Goal: Task Accomplishment & Management: Complete application form

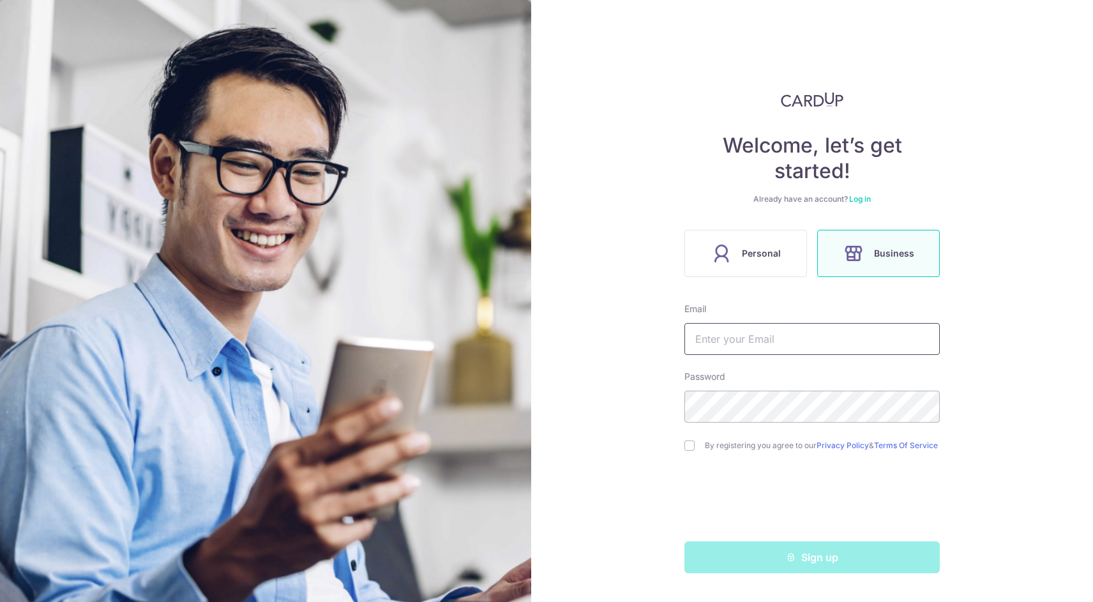
click at [812, 348] on input "text" at bounding box center [812, 339] width 255 height 32
click at [798, 347] on input "text" at bounding box center [812, 339] width 255 height 32
type input "y"
type input "jonathan.liew@hotmail.sg"
click at [574, 395] on div "Welcome, let’s get started! Already have an account? Log in Personal Business E…" at bounding box center [812, 301] width 562 height 602
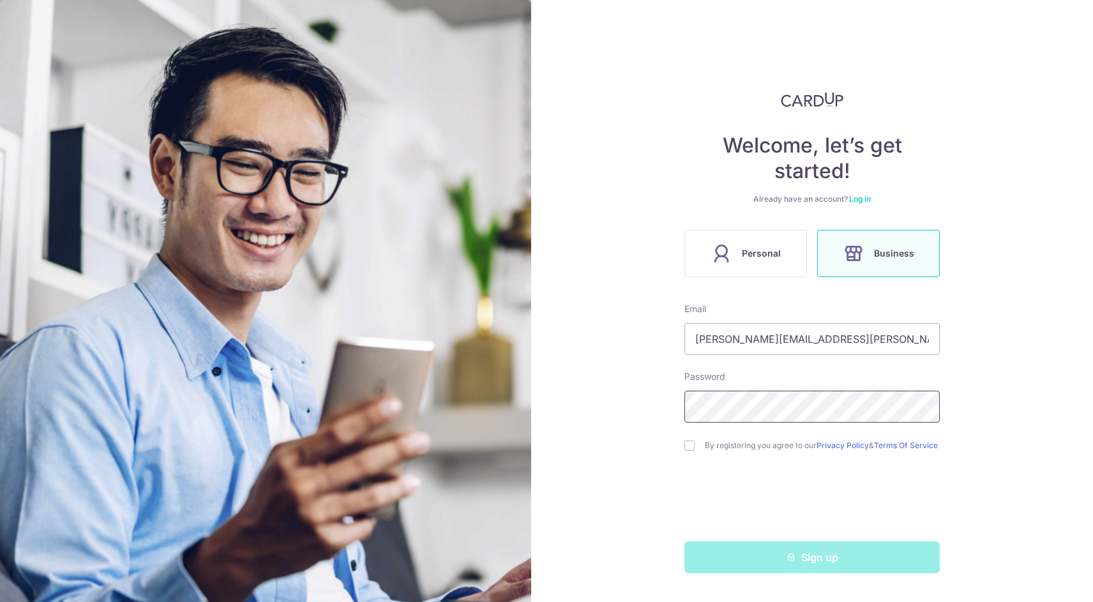
click at [538, 393] on div "Welcome, let’s get started! Already have an account? Log in Personal Business E…" at bounding box center [812, 301] width 562 height 602
click at [689, 450] on input "checkbox" at bounding box center [690, 446] width 10 height 10
checkbox input "true"
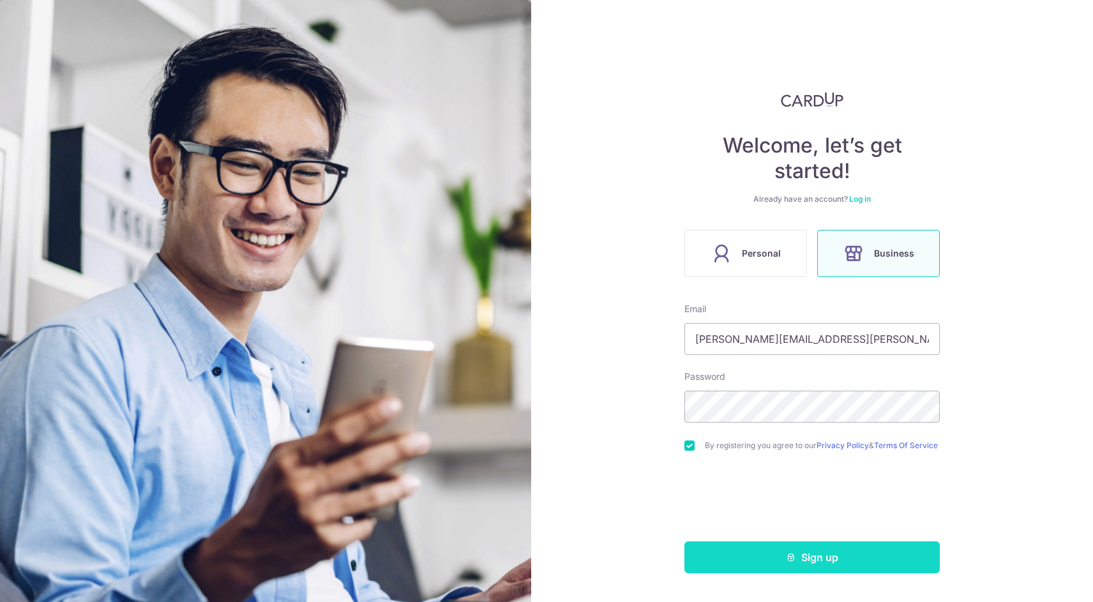
click at [795, 563] on icon "submit" at bounding box center [791, 557] width 10 height 10
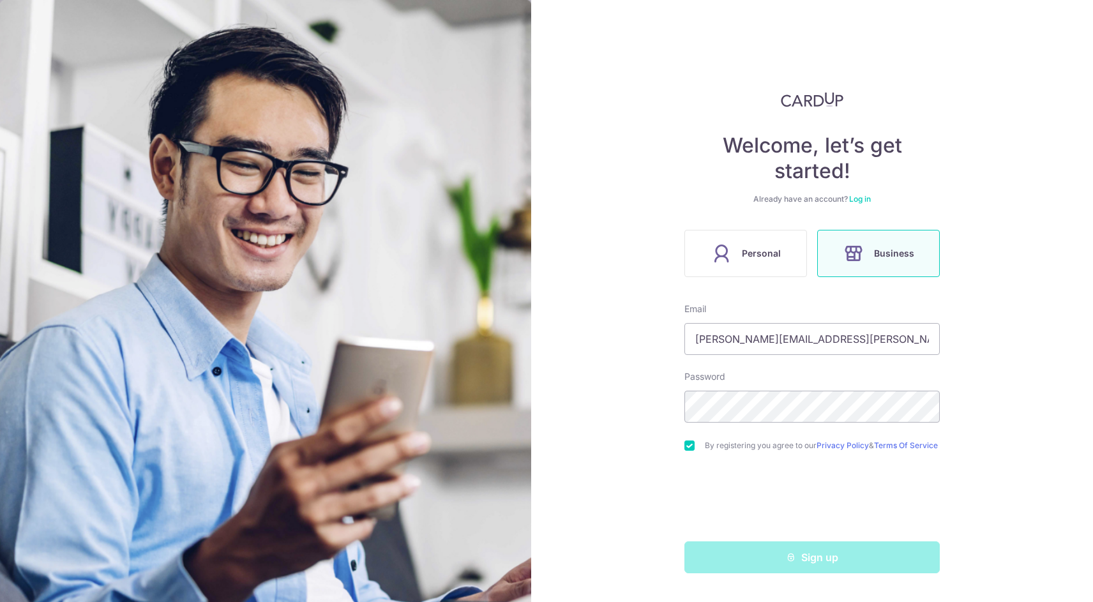
click at [967, 499] on div "Welcome, let’s get started! Already have an account? Log in Personal Business E…" at bounding box center [812, 301] width 562 height 602
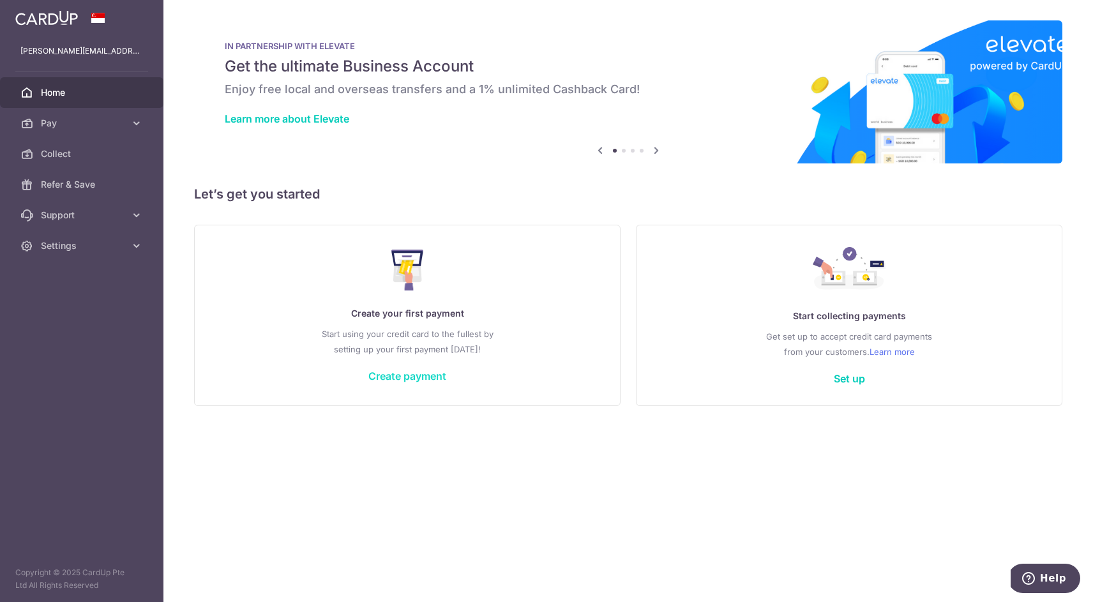
click at [417, 380] on link "Create payment" at bounding box center [408, 376] width 78 height 13
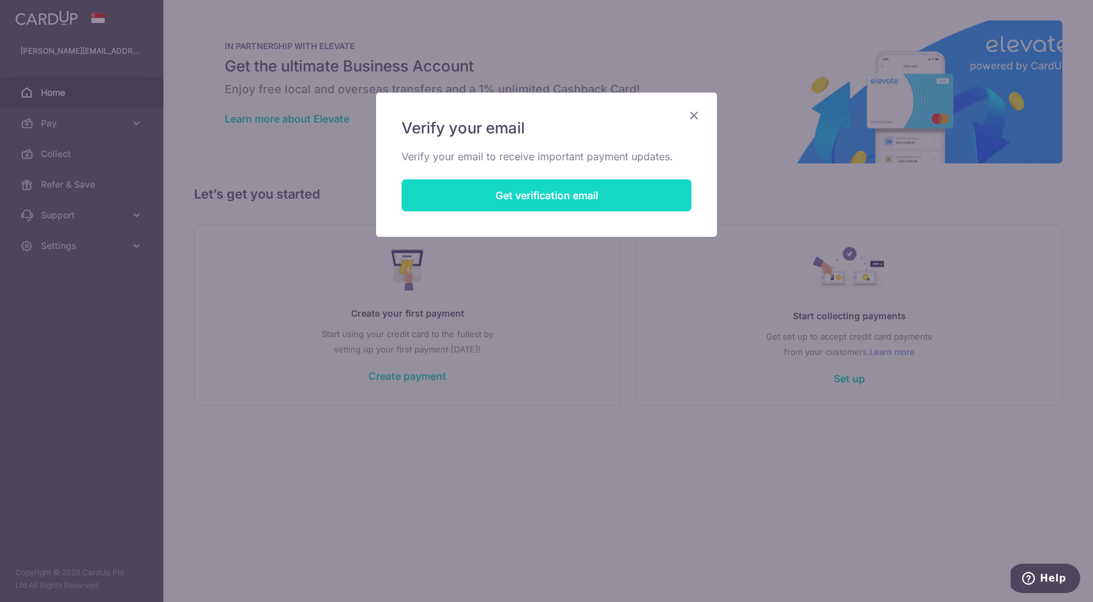
click at [510, 191] on button "Get verification email" at bounding box center [547, 195] width 290 height 32
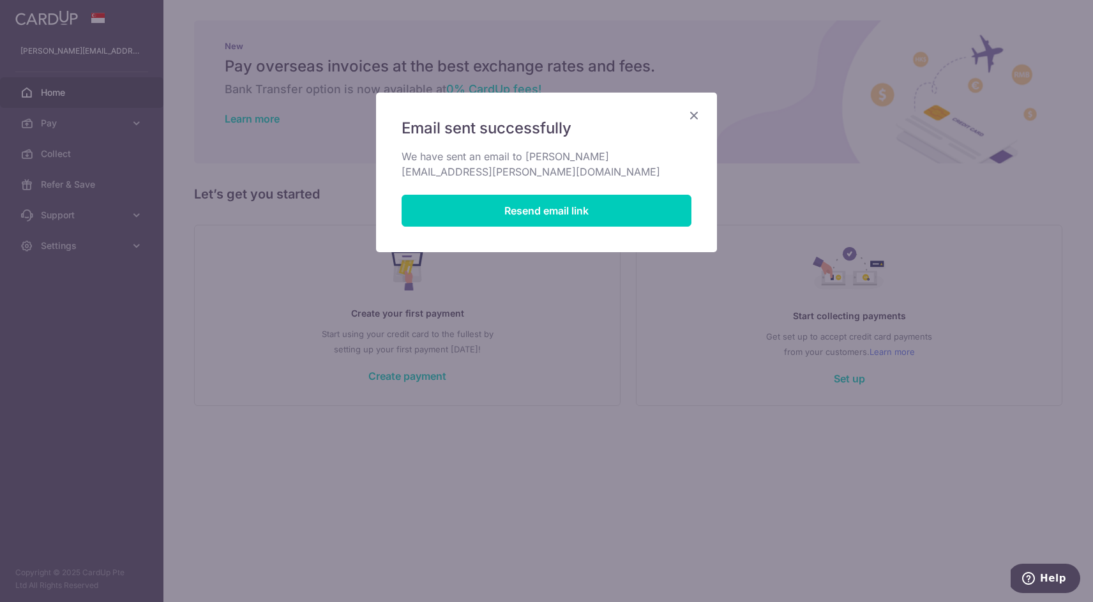
click at [699, 119] on icon "Close" at bounding box center [694, 115] width 15 height 16
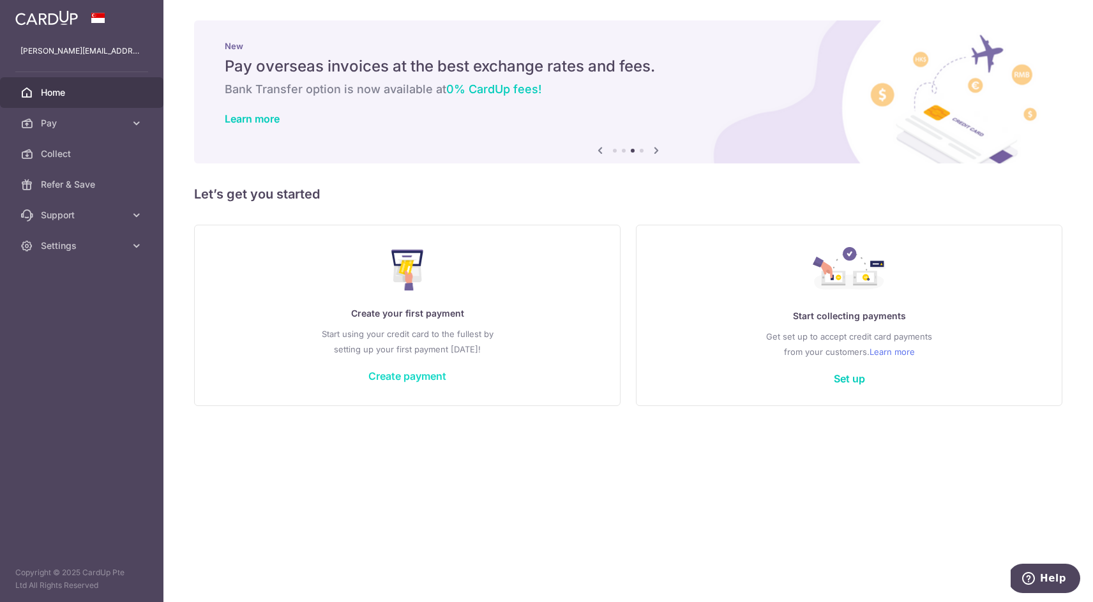
click at [427, 376] on link "Create payment" at bounding box center [408, 376] width 78 height 13
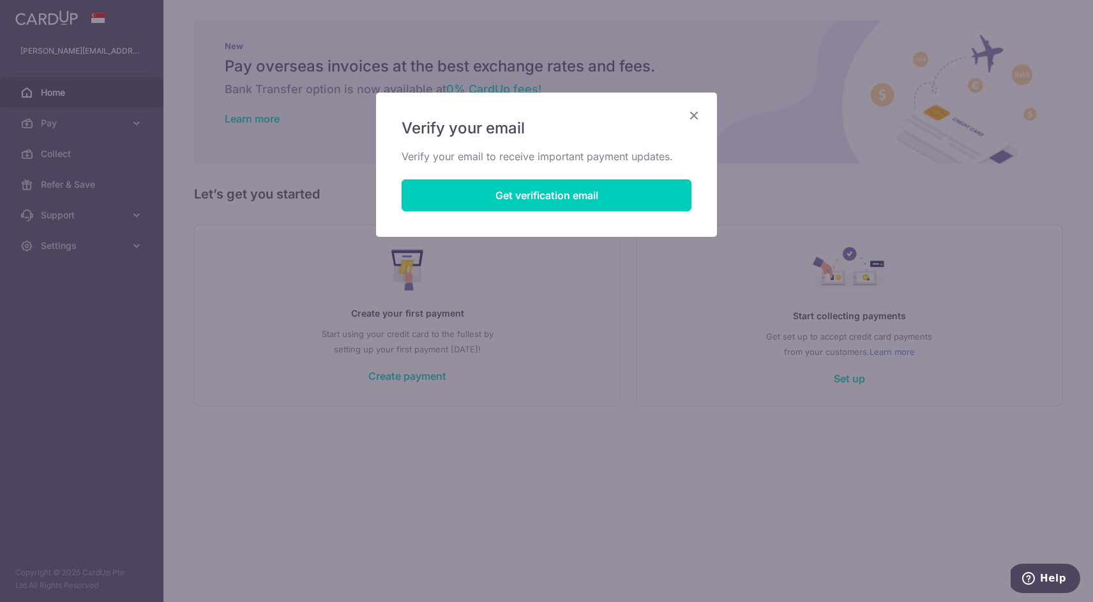
click at [695, 110] on icon "Close" at bounding box center [694, 115] width 15 height 16
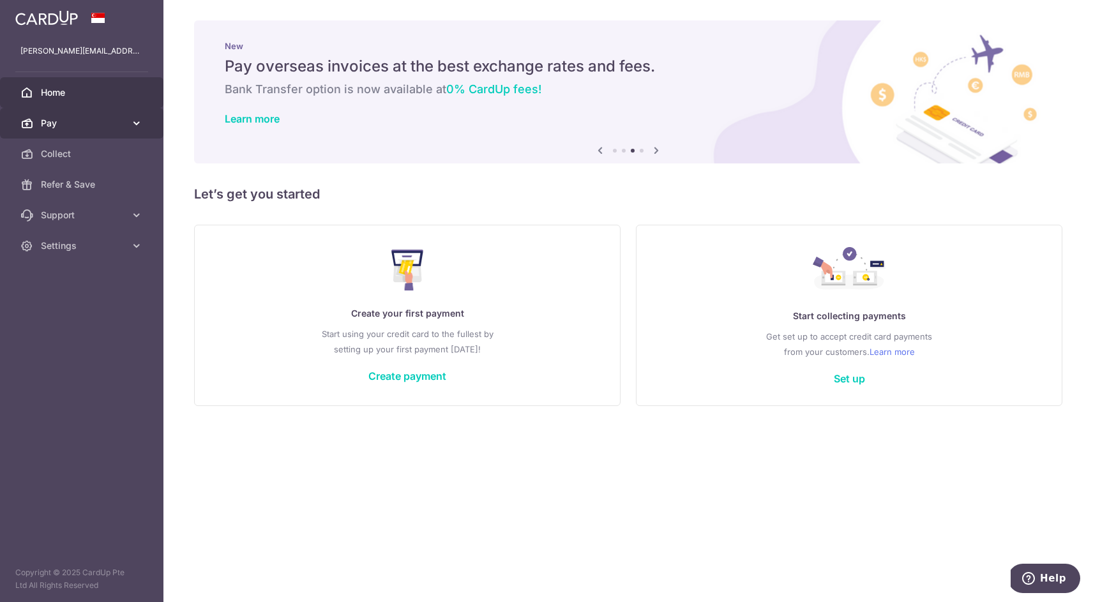
click at [136, 127] on icon at bounding box center [136, 123] width 13 height 13
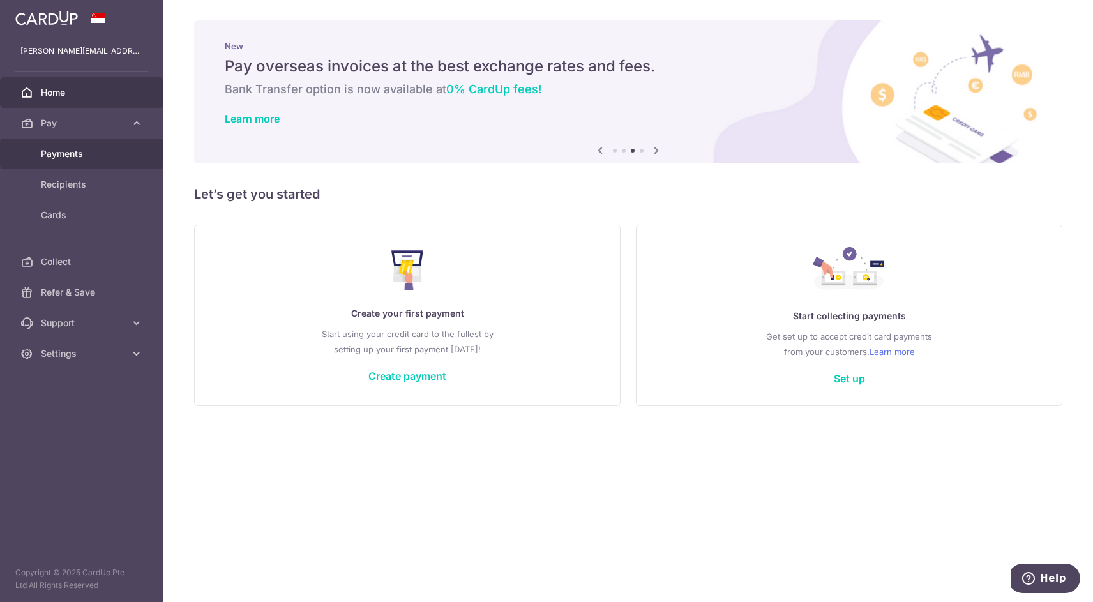
click at [65, 150] on span "Payments" at bounding box center [83, 154] width 84 height 13
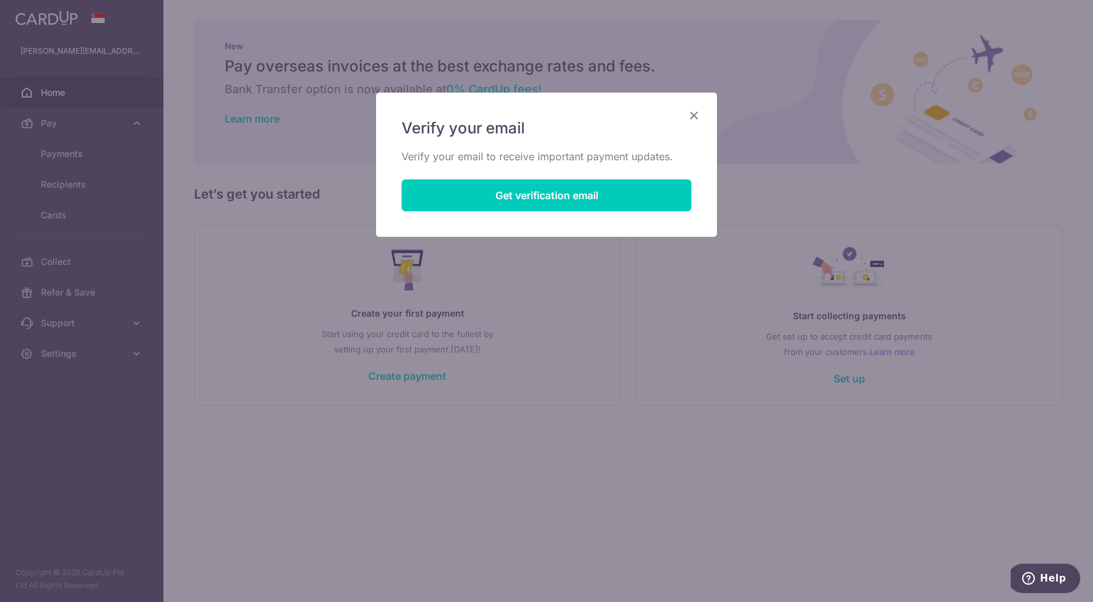
click at [698, 113] on icon "Close" at bounding box center [694, 115] width 15 height 16
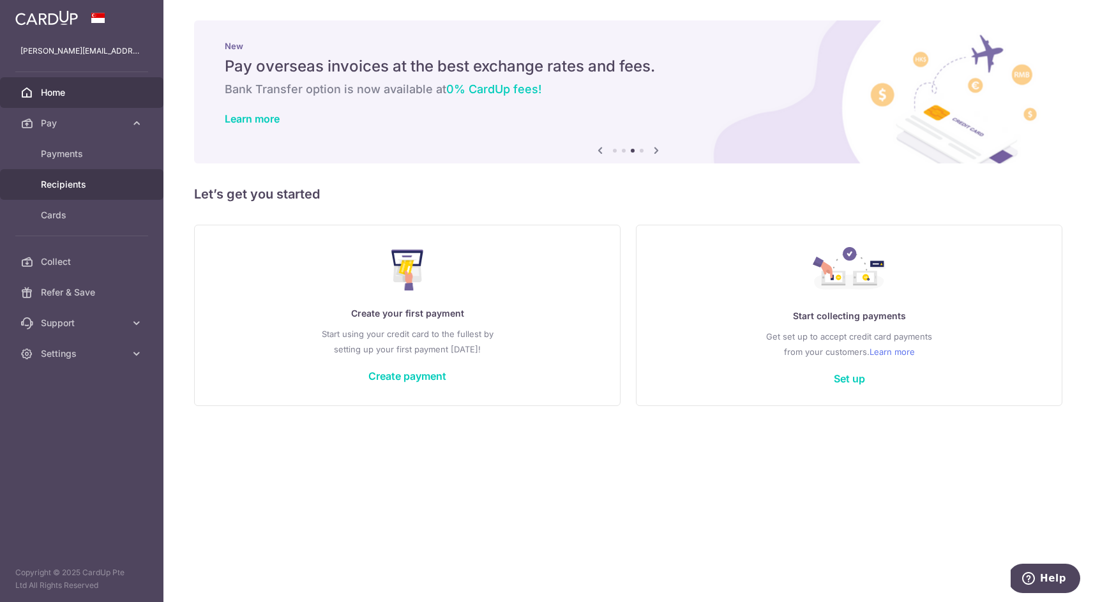
click at [67, 183] on span "Recipients" at bounding box center [83, 184] width 84 height 13
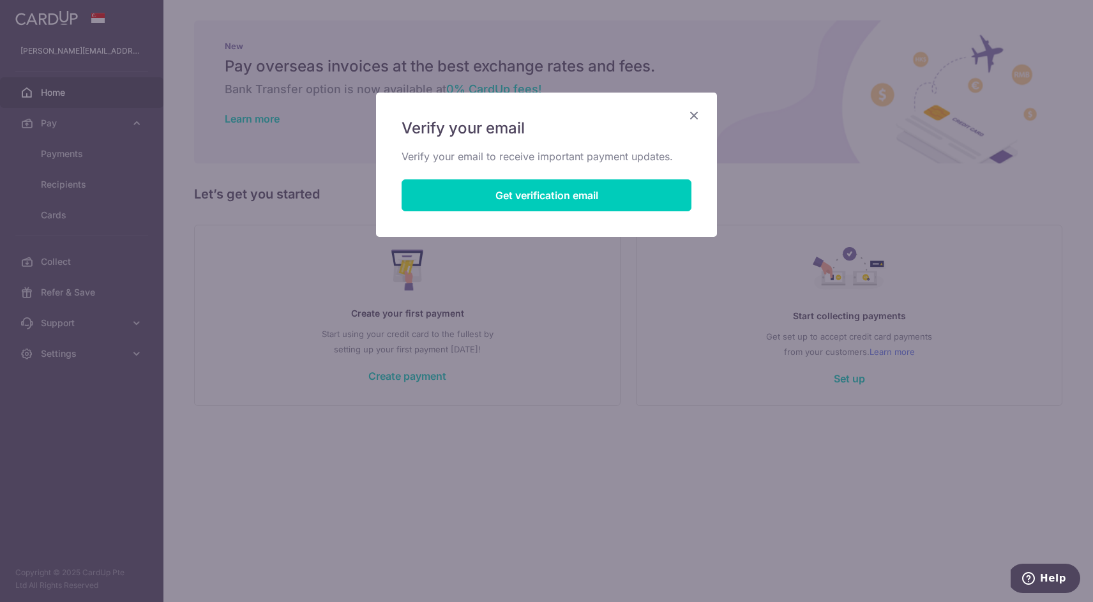
click at [690, 115] on icon "Close" at bounding box center [694, 115] width 15 height 16
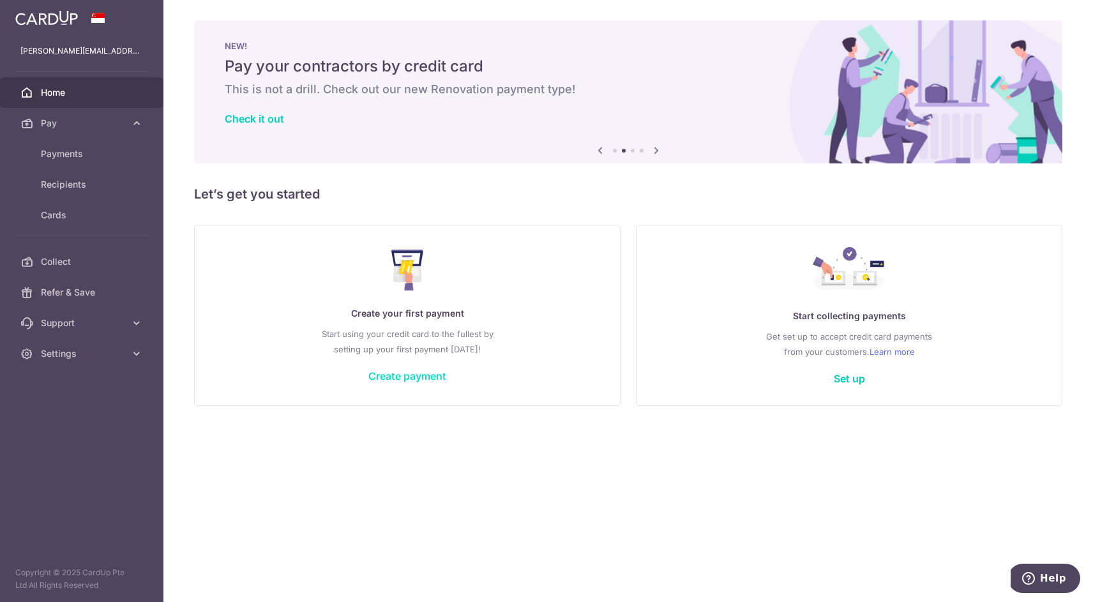
click at [384, 380] on link "Create payment" at bounding box center [408, 376] width 78 height 13
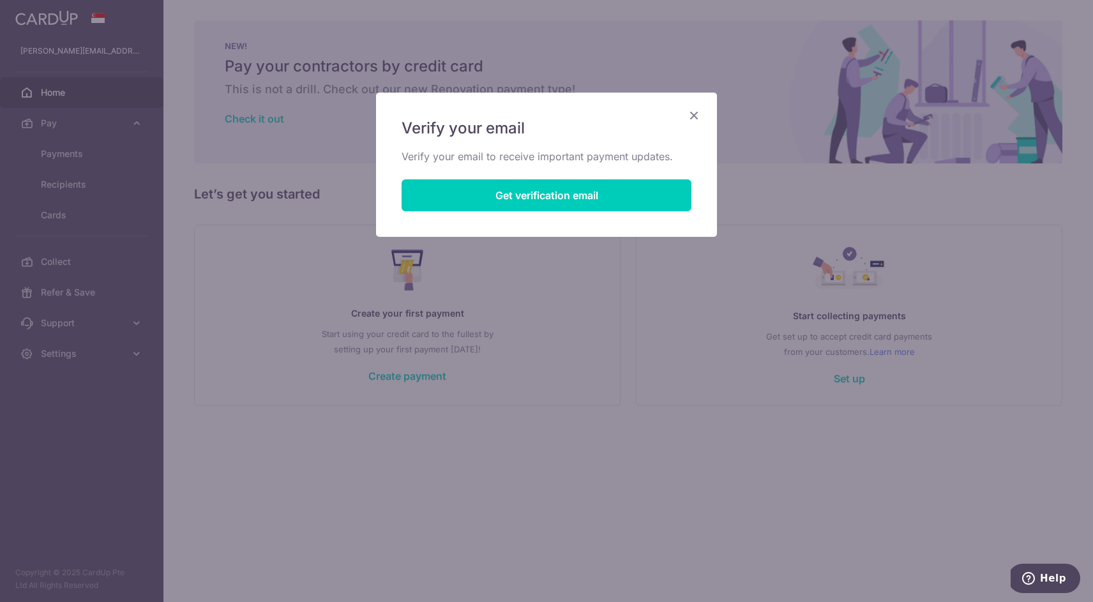
click at [708, 109] on div "Verify your email Verify your email to receive important payment updates. Get v…" at bounding box center [546, 165] width 341 height 144
click at [696, 118] on icon "Close" at bounding box center [694, 115] width 15 height 16
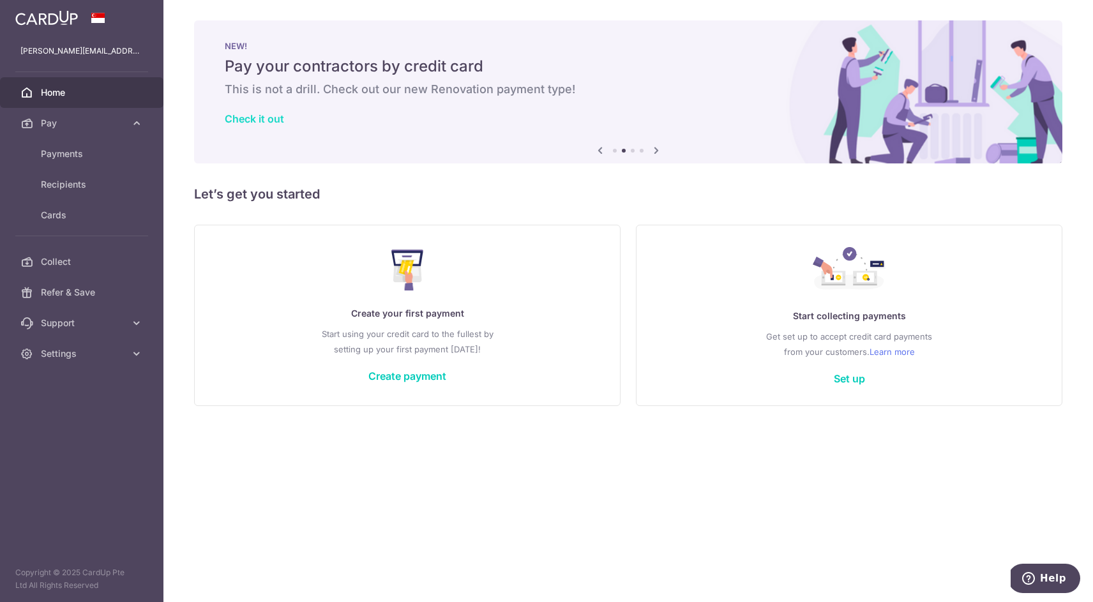
click at [268, 117] on link "Check it out" at bounding box center [254, 118] width 59 height 13
click at [18, 22] on img at bounding box center [46, 17] width 63 height 15
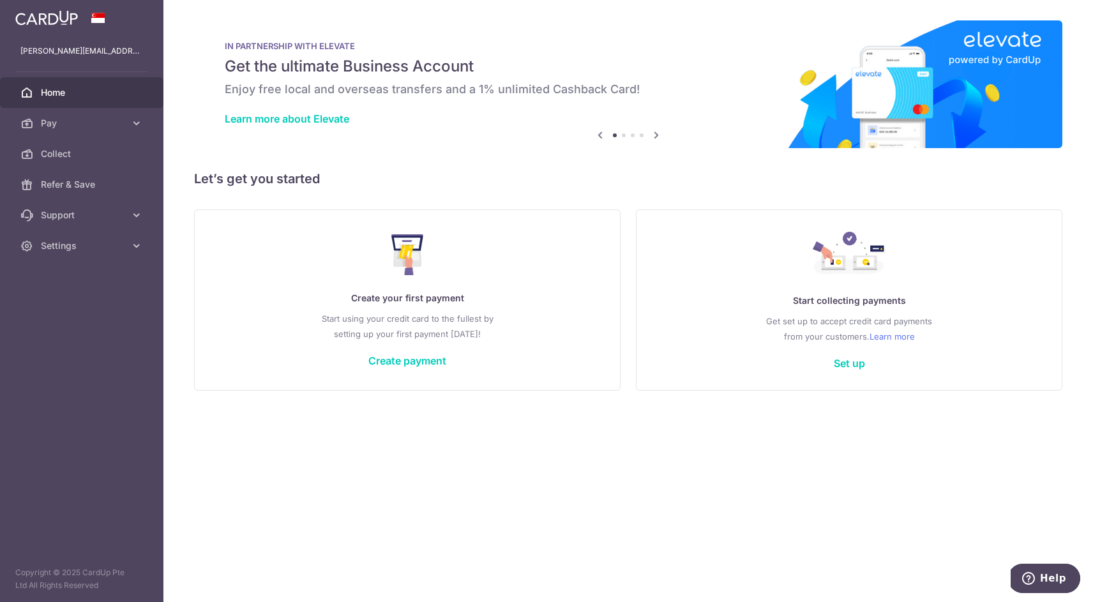
click at [60, 92] on span "Home" at bounding box center [83, 92] width 84 height 13
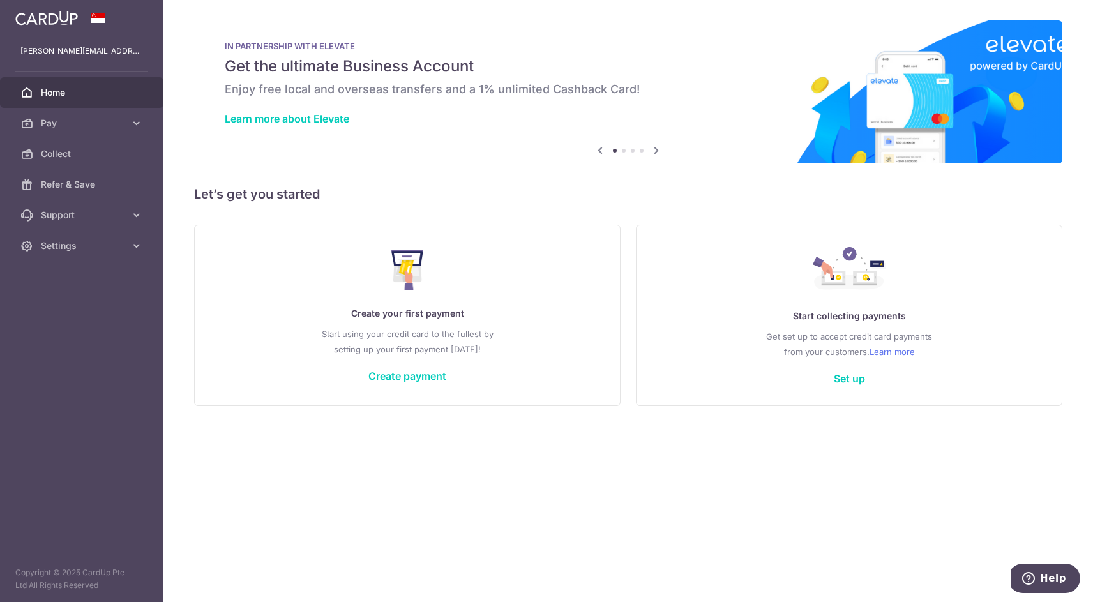
click at [654, 153] on icon at bounding box center [656, 150] width 15 height 16
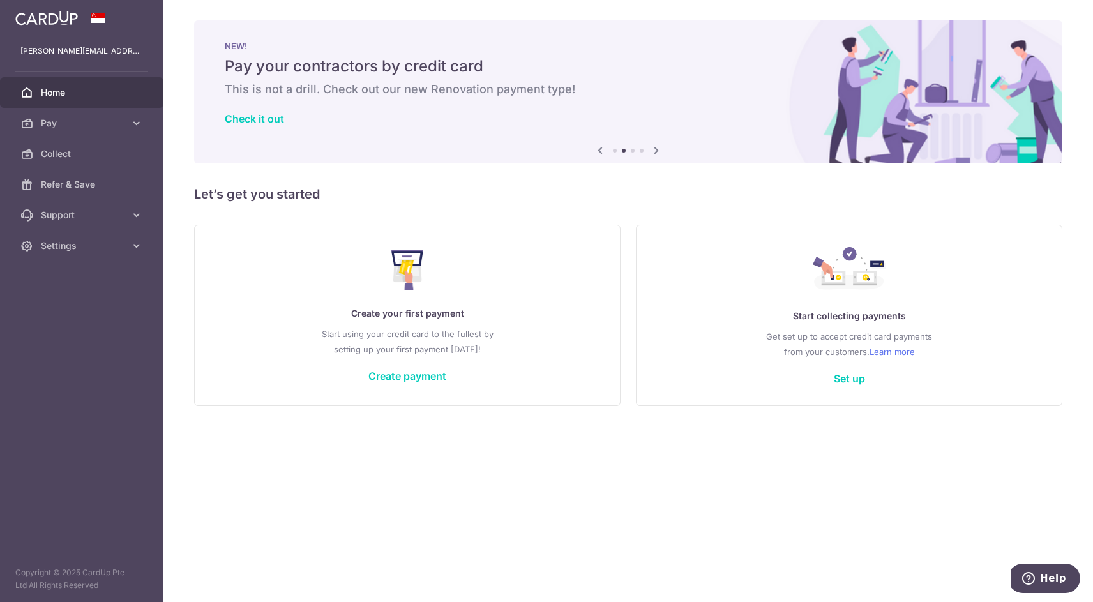
click at [600, 150] on icon at bounding box center [600, 150] width 15 height 16
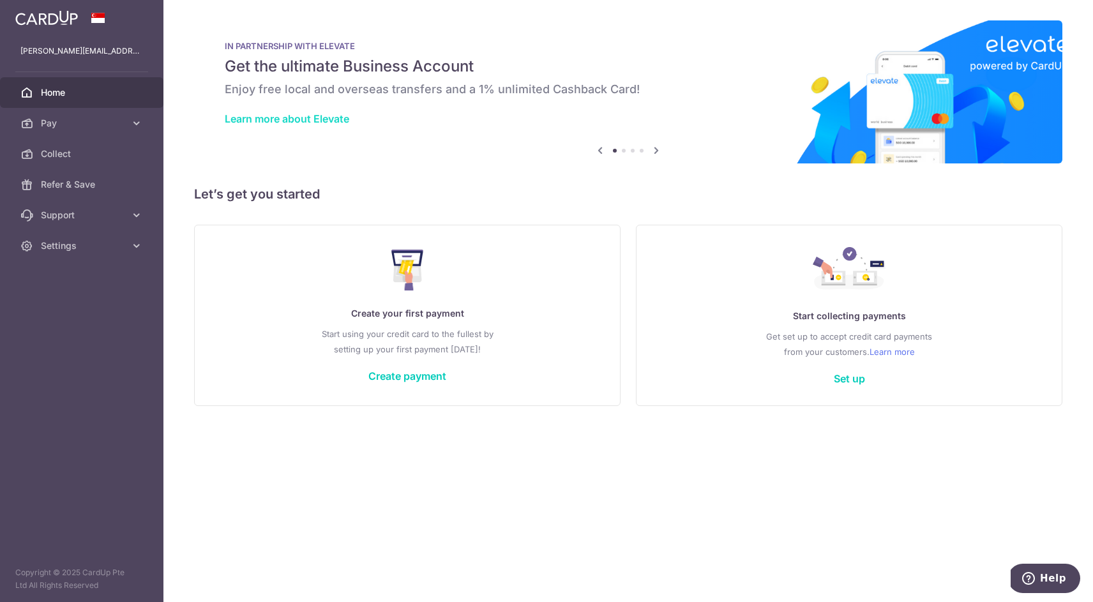
click at [333, 121] on link "Learn more about Elevate" at bounding box center [287, 118] width 125 height 13
click at [399, 381] on link "Create payment" at bounding box center [408, 376] width 78 height 13
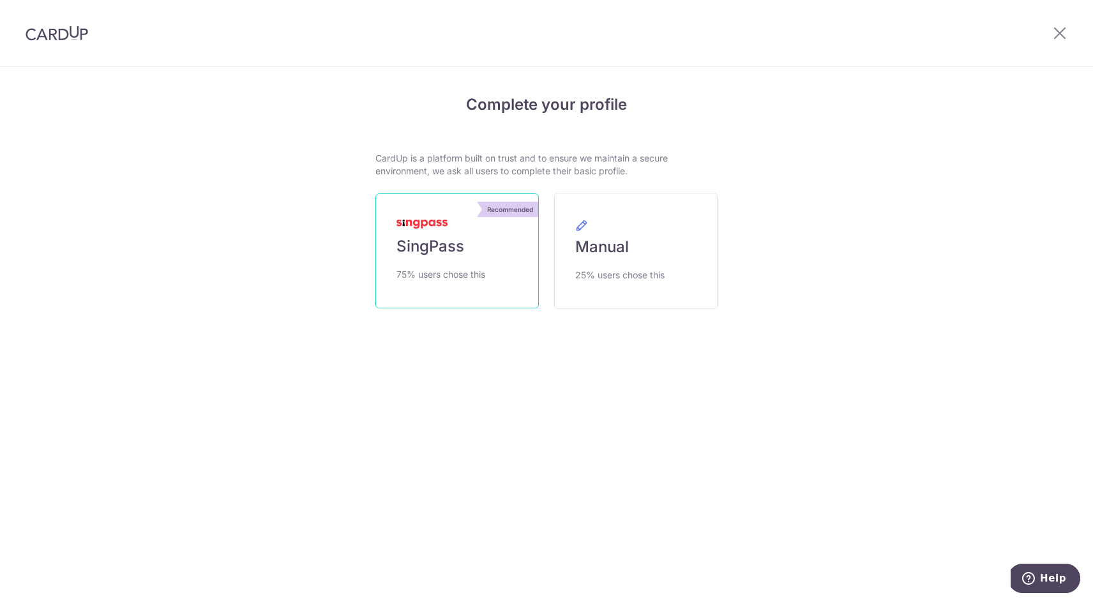
click at [450, 275] on span "75% users chose this" at bounding box center [441, 274] width 89 height 15
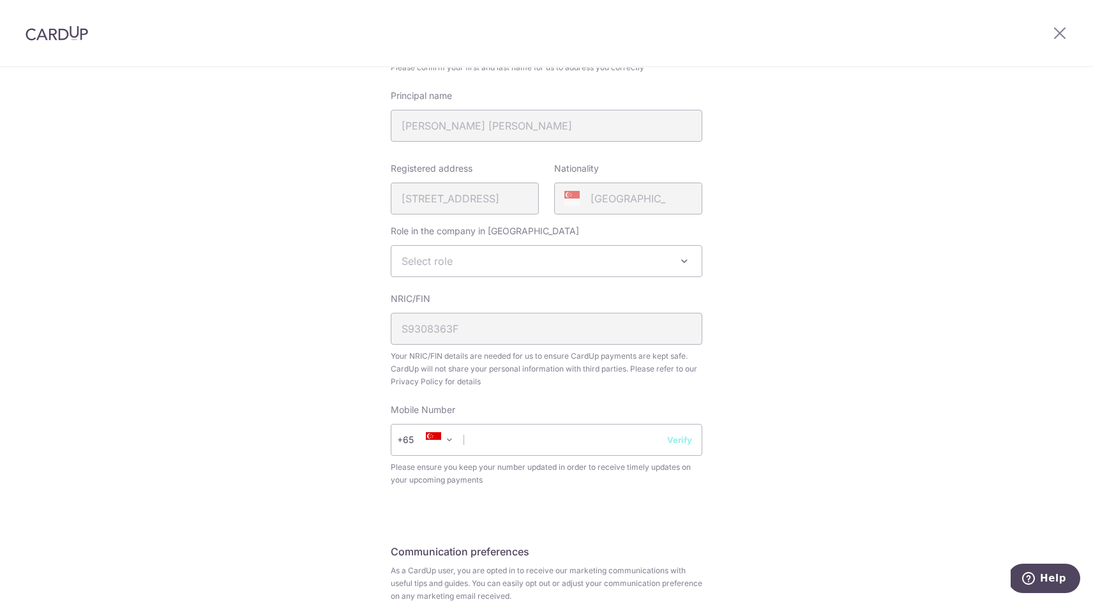
scroll to position [217, 0]
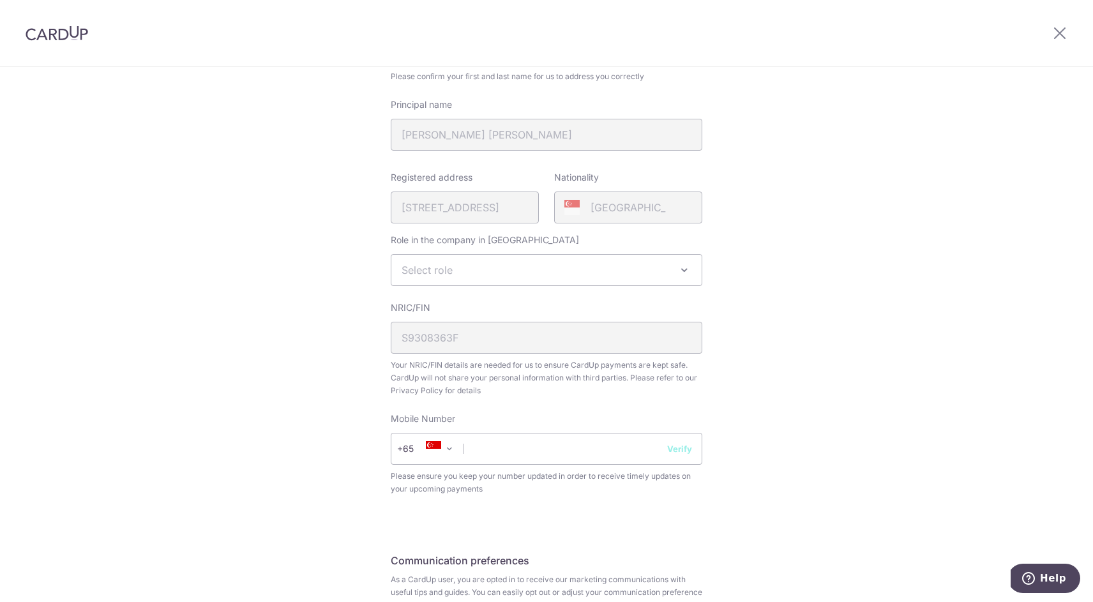
click at [644, 281] on span "Select role" at bounding box center [546, 270] width 310 height 31
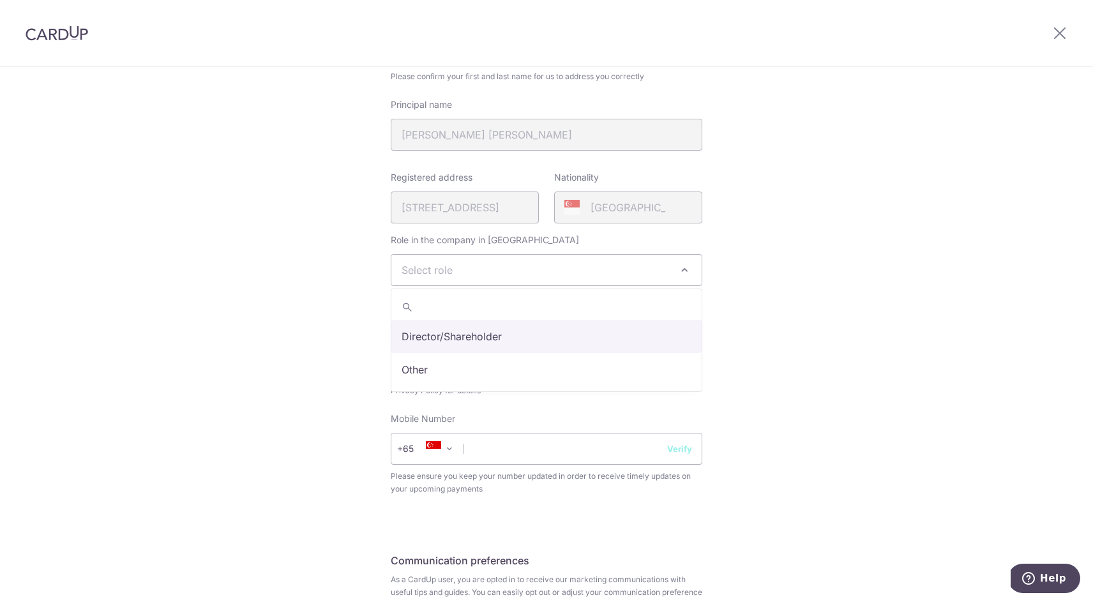
click at [772, 367] on div "Review your details Your Details Please provide your full name as per your NRIC…" at bounding box center [546, 290] width 1093 height 878
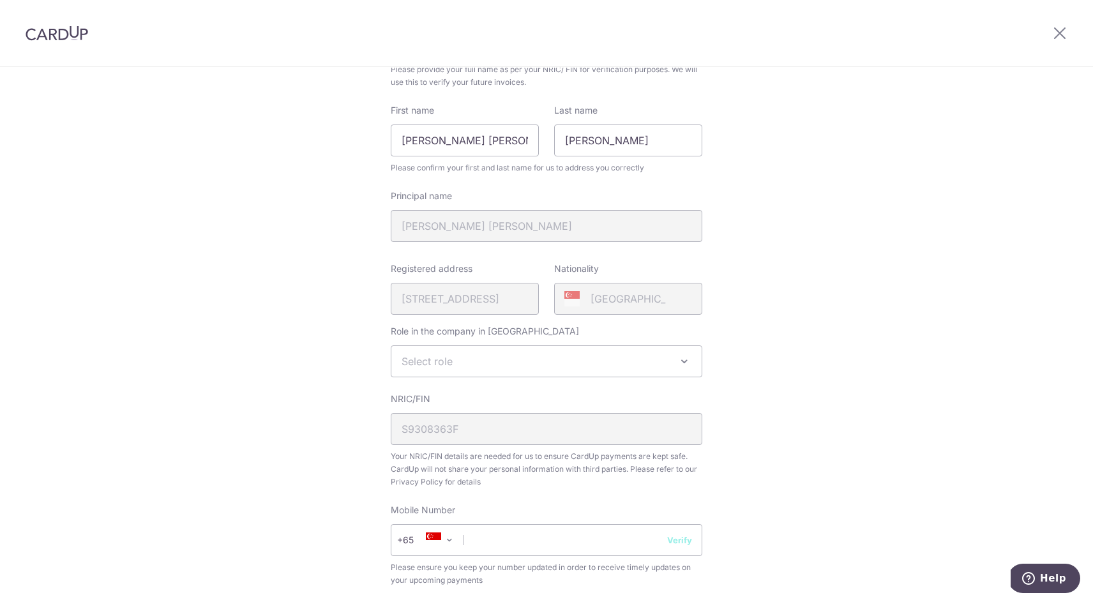
scroll to position [130, 0]
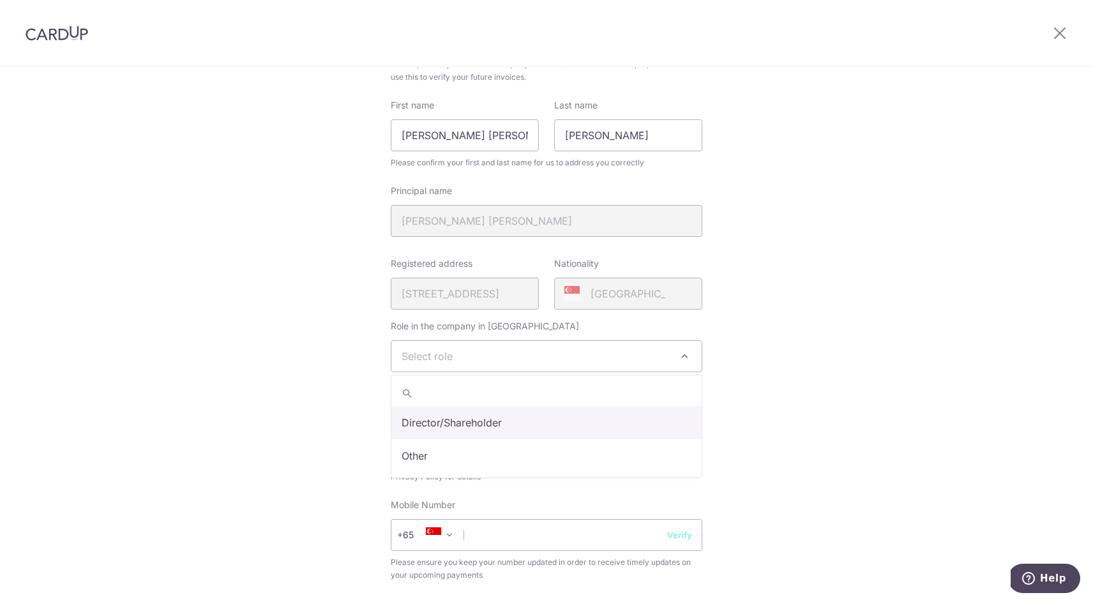
click at [582, 365] on span "Select role" at bounding box center [546, 356] width 310 height 31
click at [744, 434] on div "Review your details Your Details Please provide your full name as per your NRIC…" at bounding box center [546, 376] width 1093 height 878
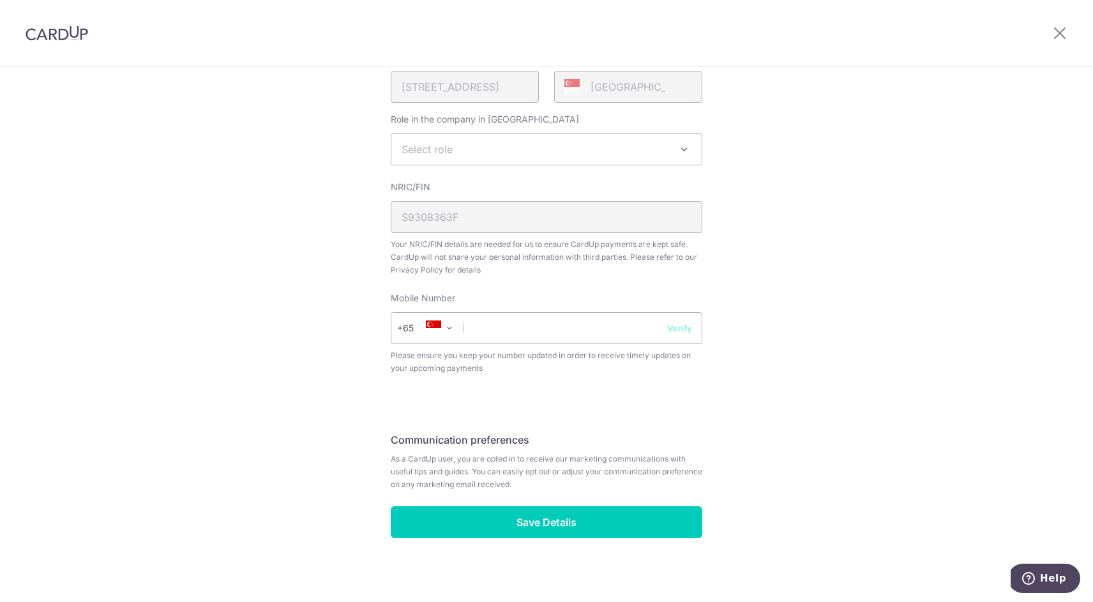
scroll to position [344, 0]
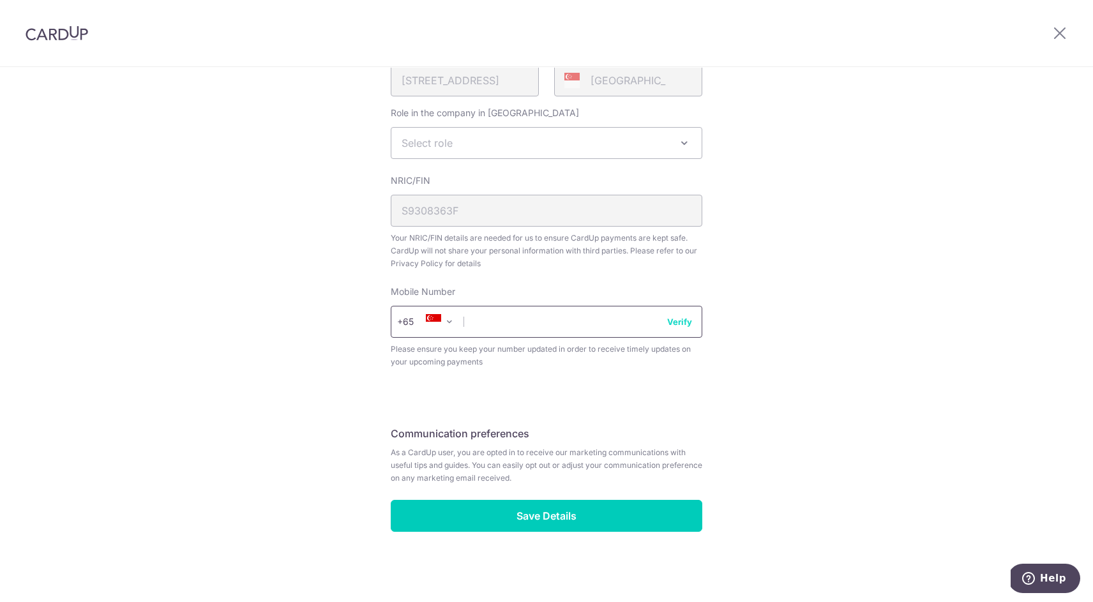
click at [581, 322] on input "text" at bounding box center [547, 322] width 312 height 32
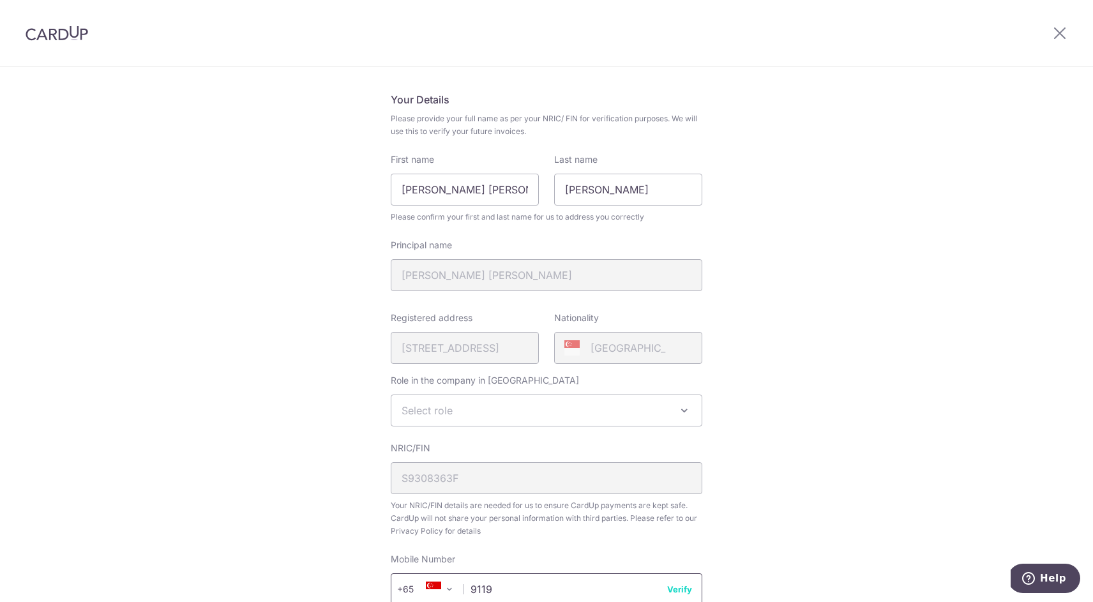
scroll to position [71, 0]
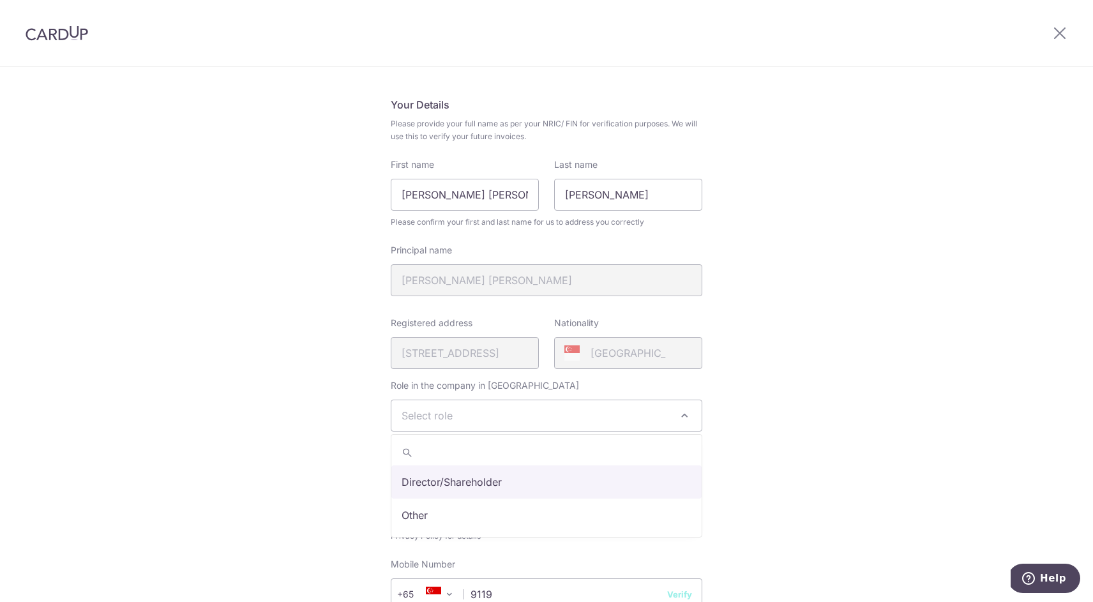
click at [481, 412] on span "Select role" at bounding box center [546, 415] width 310 height 31
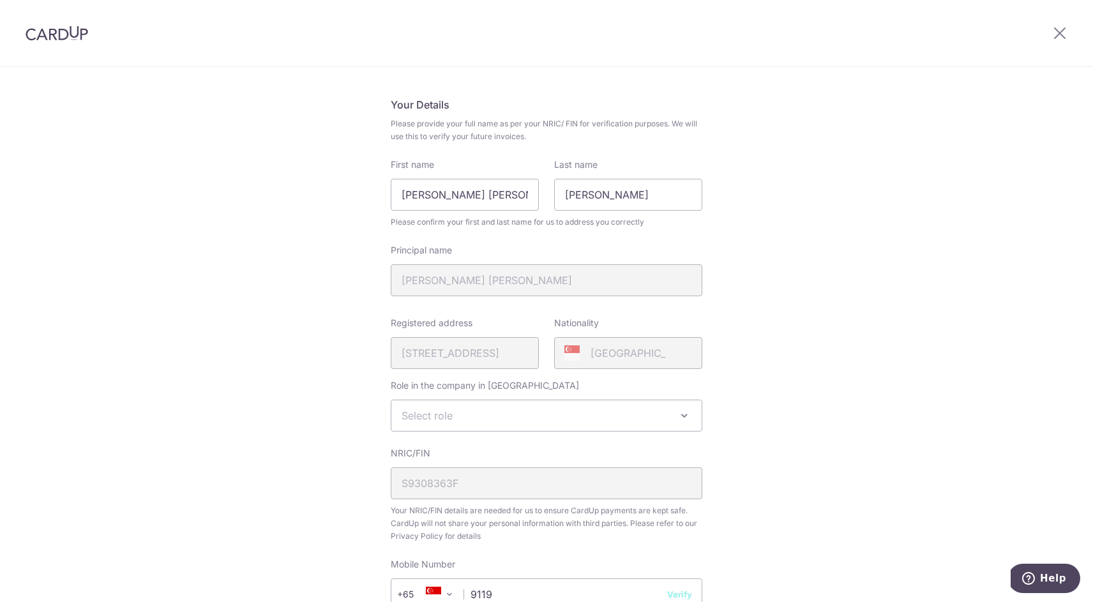
click at [854, 403] on div "Review your details Your Details Please provide your full name as per your NRIC…" at bounding box center [546, 436] width 1093 height 878
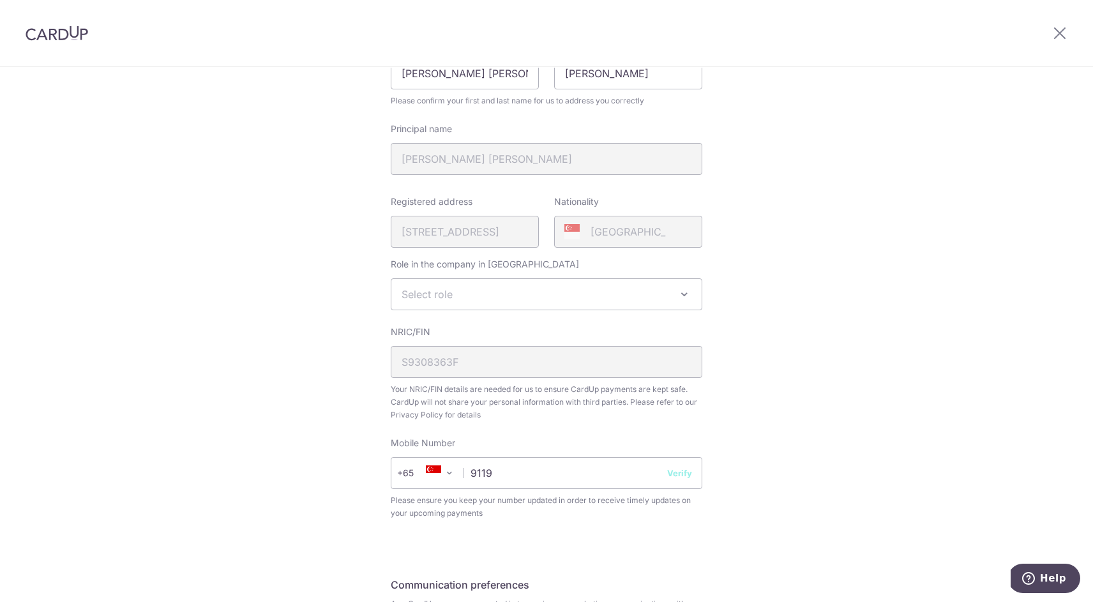
scroll to position [210, 0]
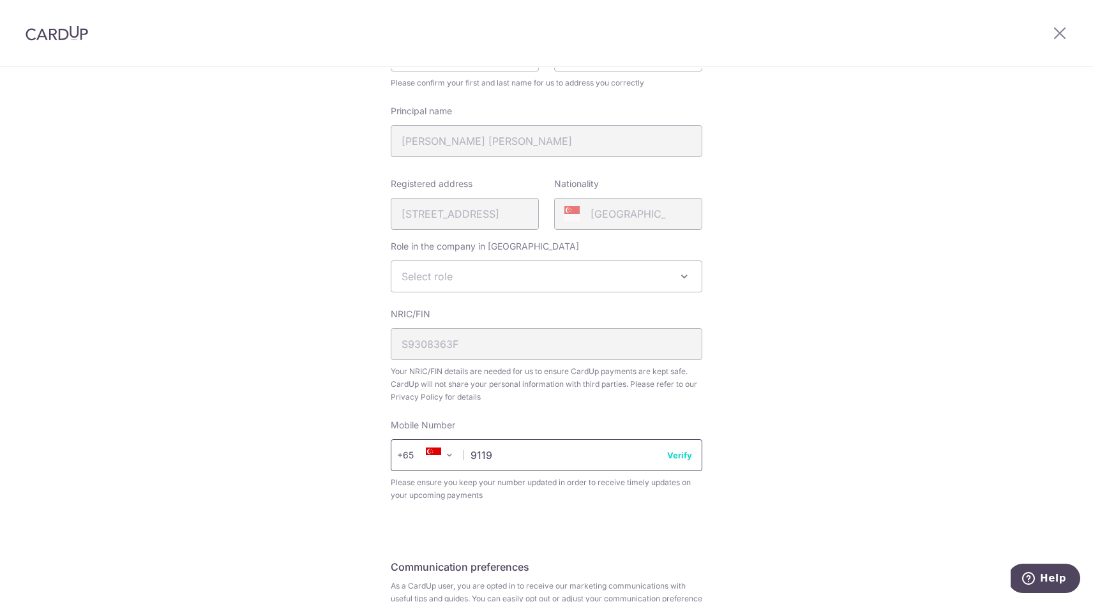
click at [581, 454] on input "9119" at bounding box center [547, 455] width 312 height 32
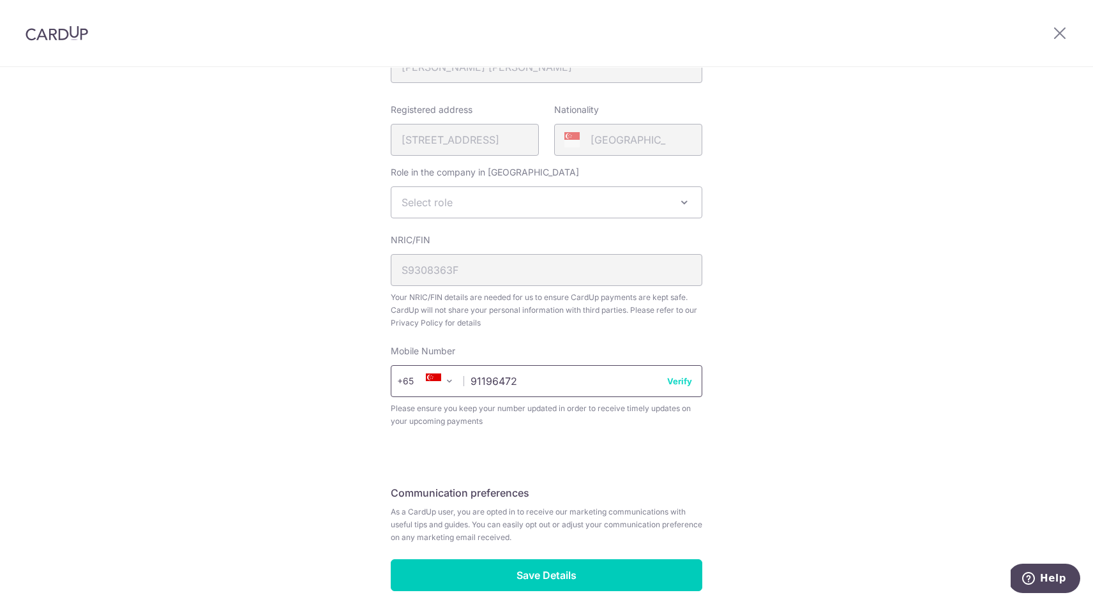
scroll to position [288, 0]
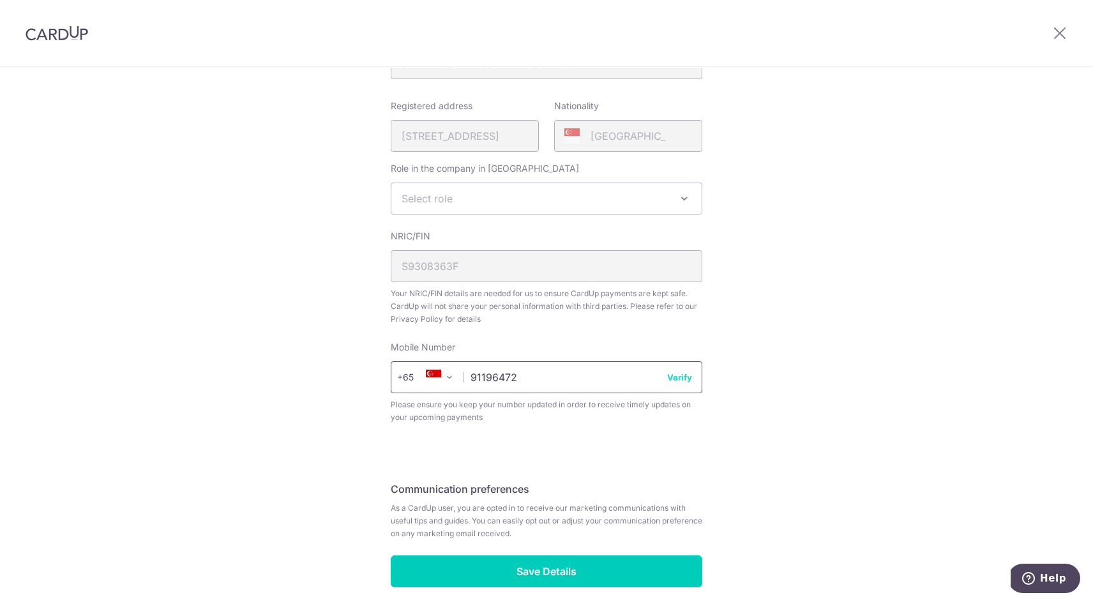
type input "91196472"
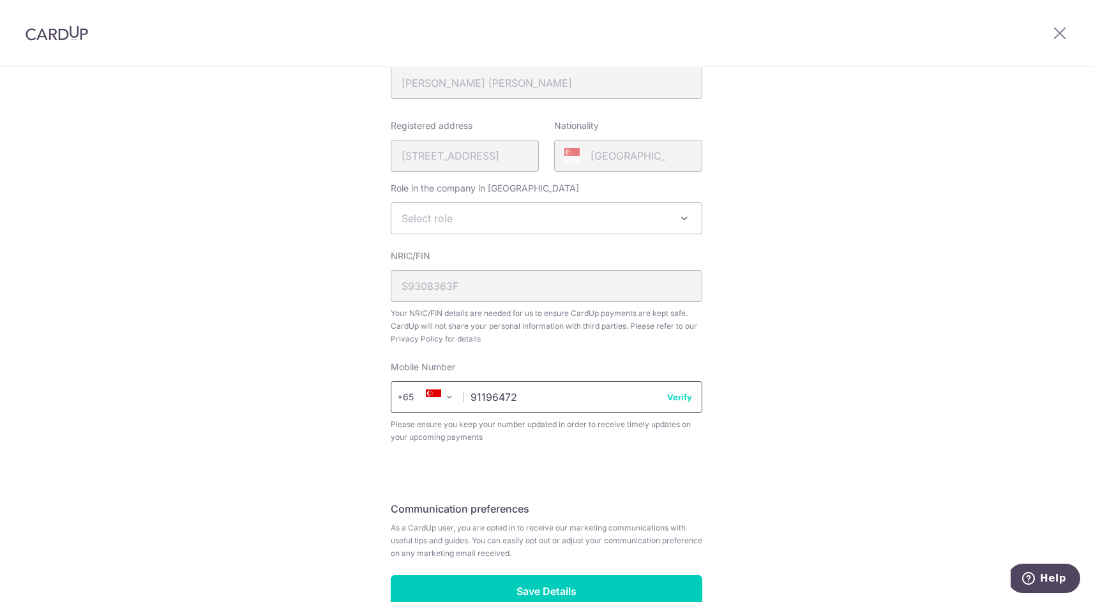
scroll to position [344, 0]
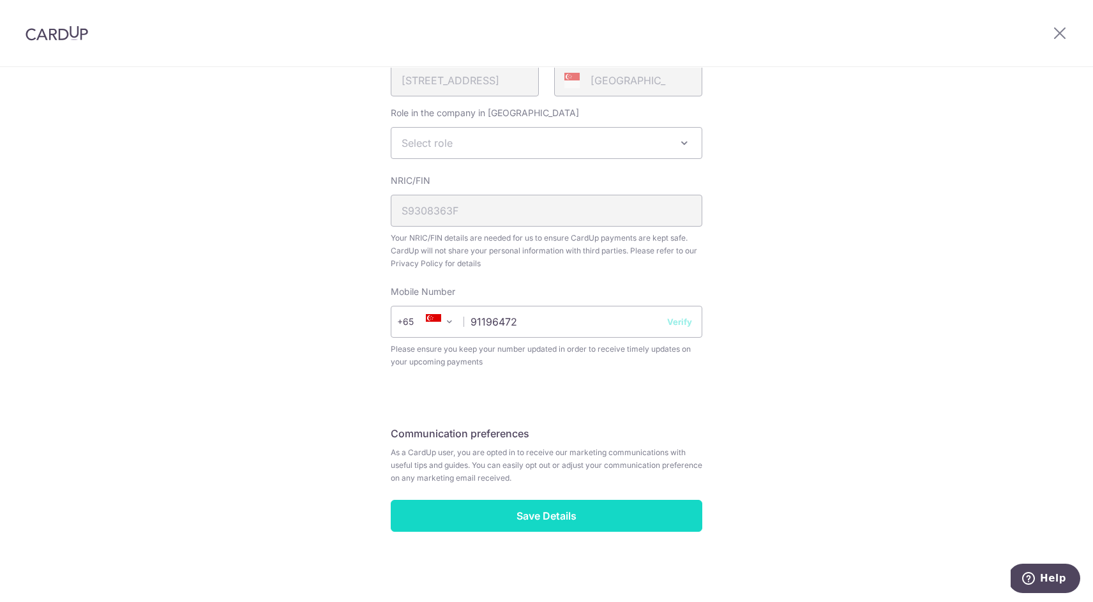
click at [559, 509] on input "Save Details" at bounding box center [547, 516] width 312 height 32
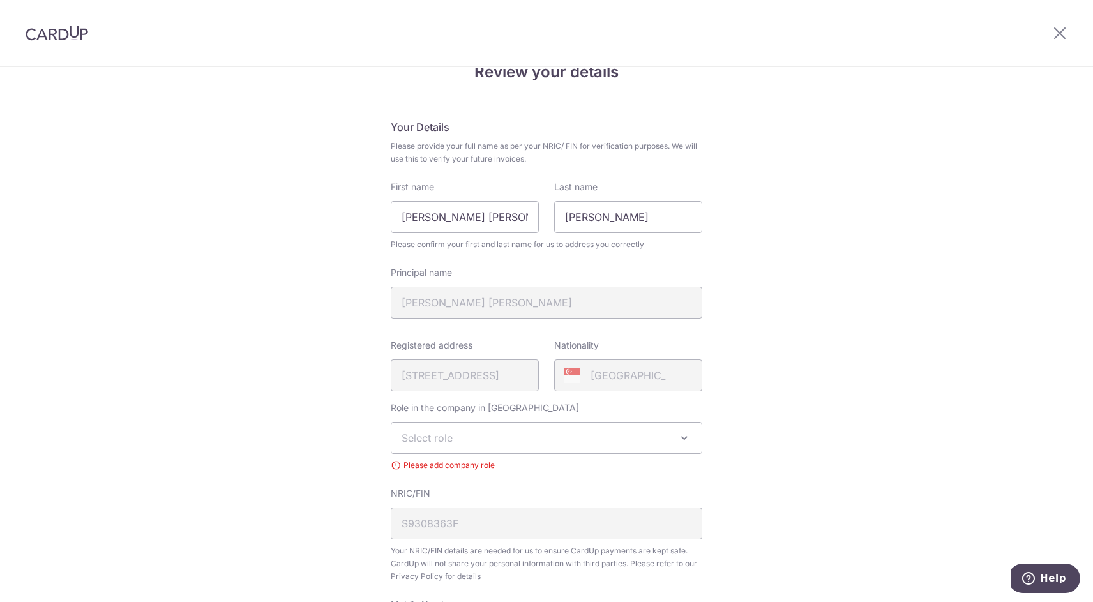
scroll to position [15, 0]
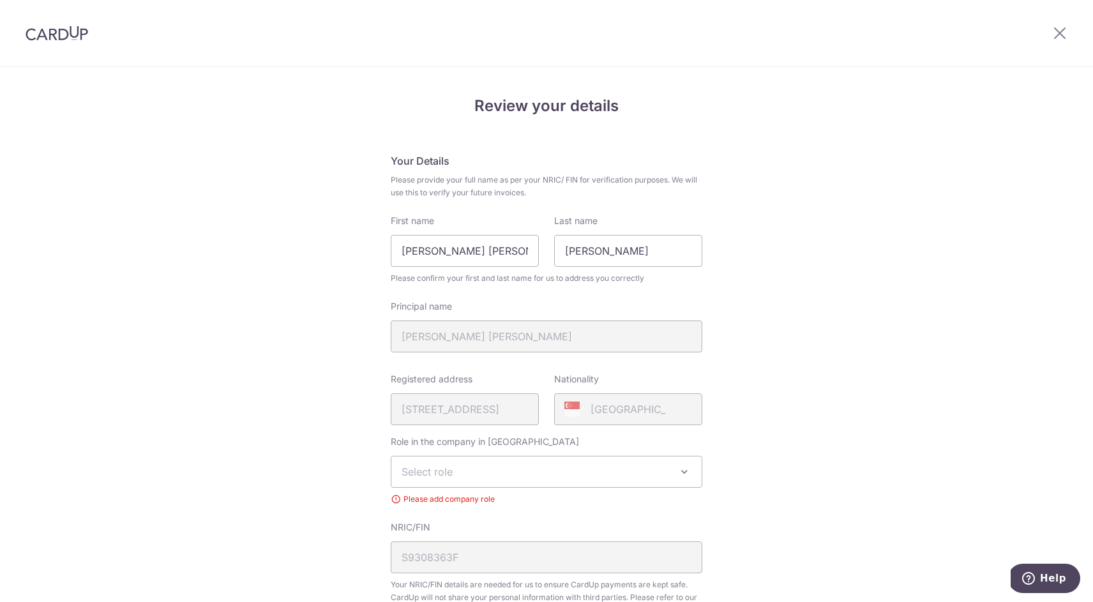
click at [614, 482] on span "Select role" at bounding box center [546, 472] width 310 height 31
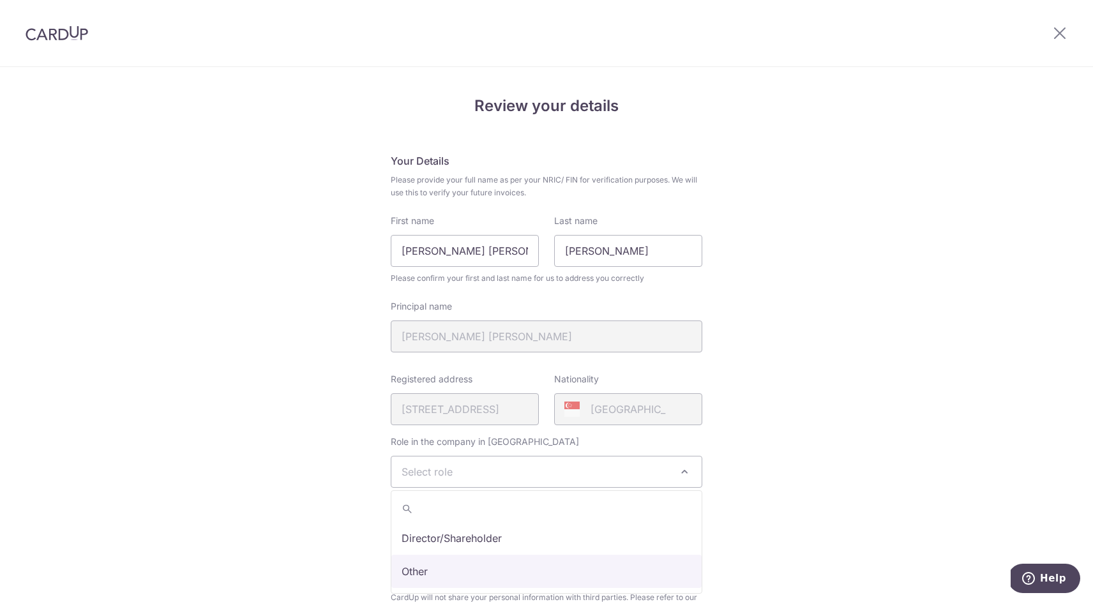
select select "other"
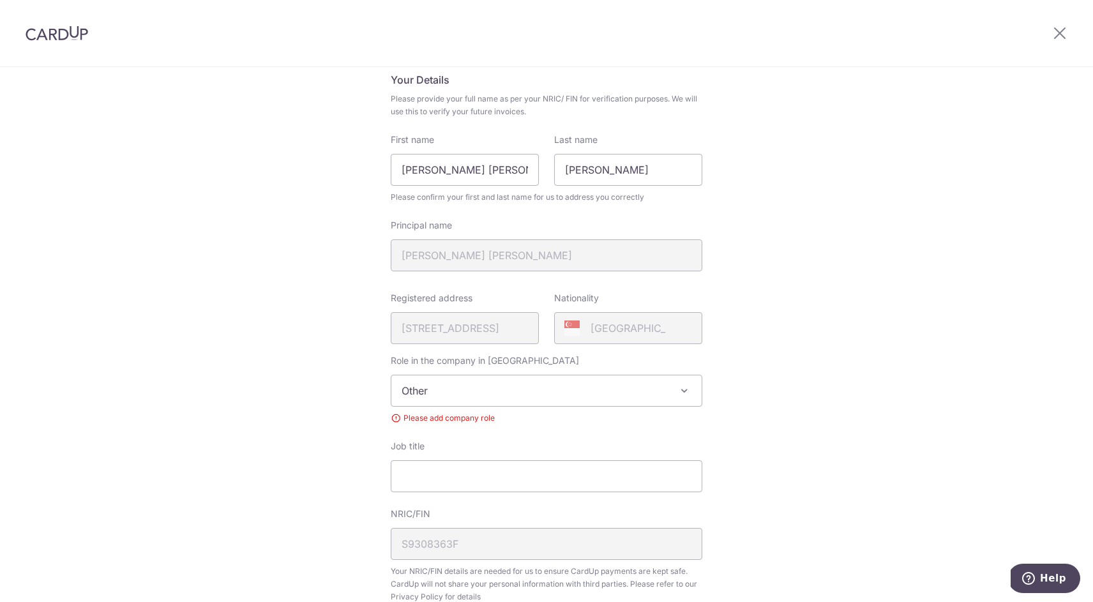
scroll to position [162, 0]
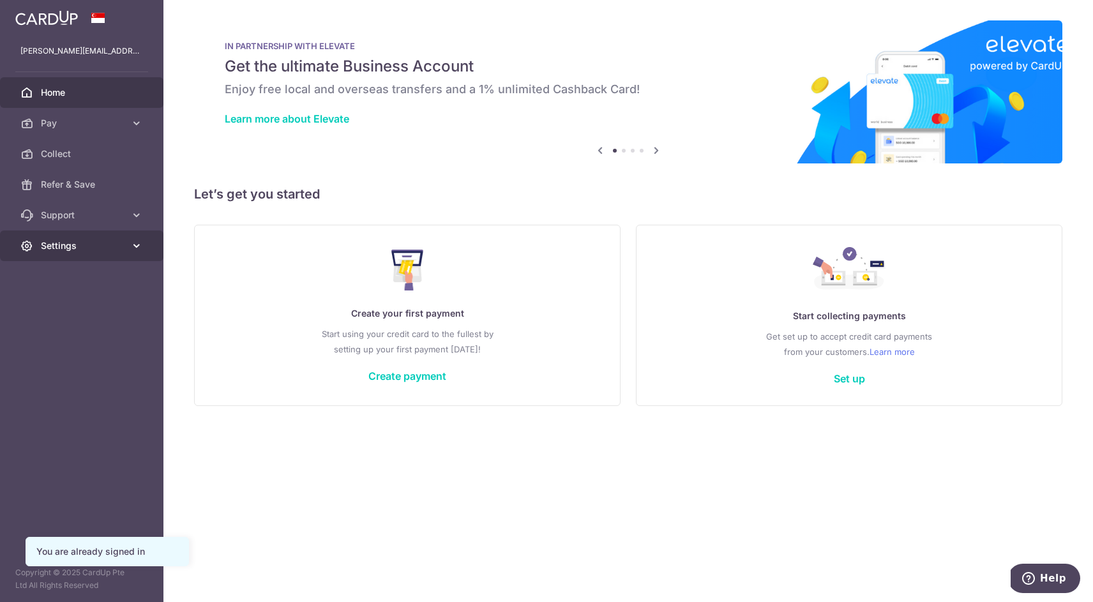
click at [59, 248] on span "Settings" at bounding box center [83, 245] width 84 height 13
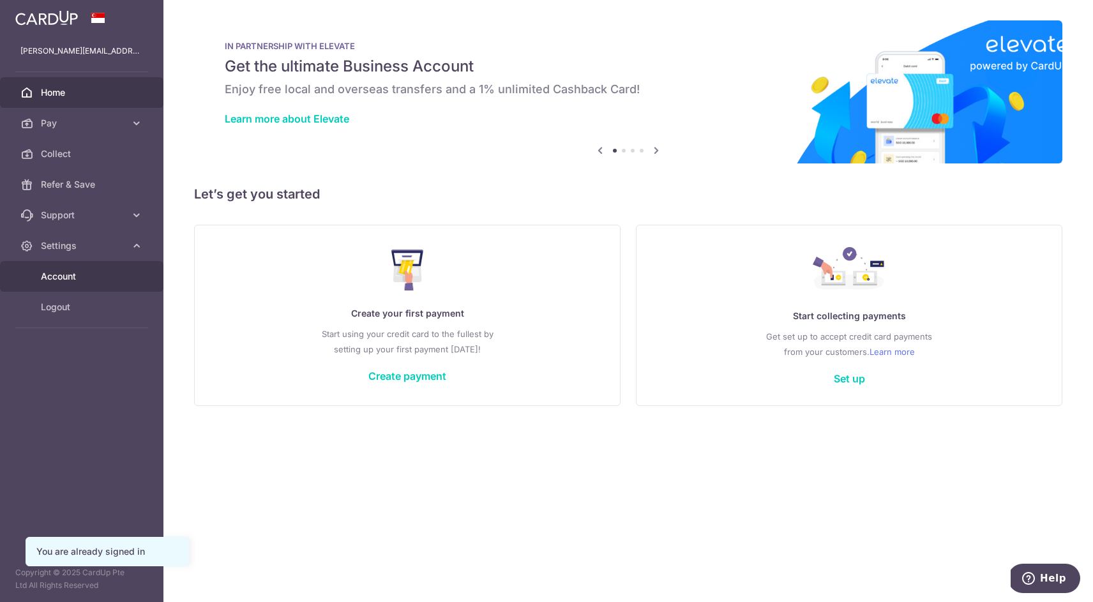
click at [65, 282] on span "Account" at bounding box center [83, 276] width 84 height 13
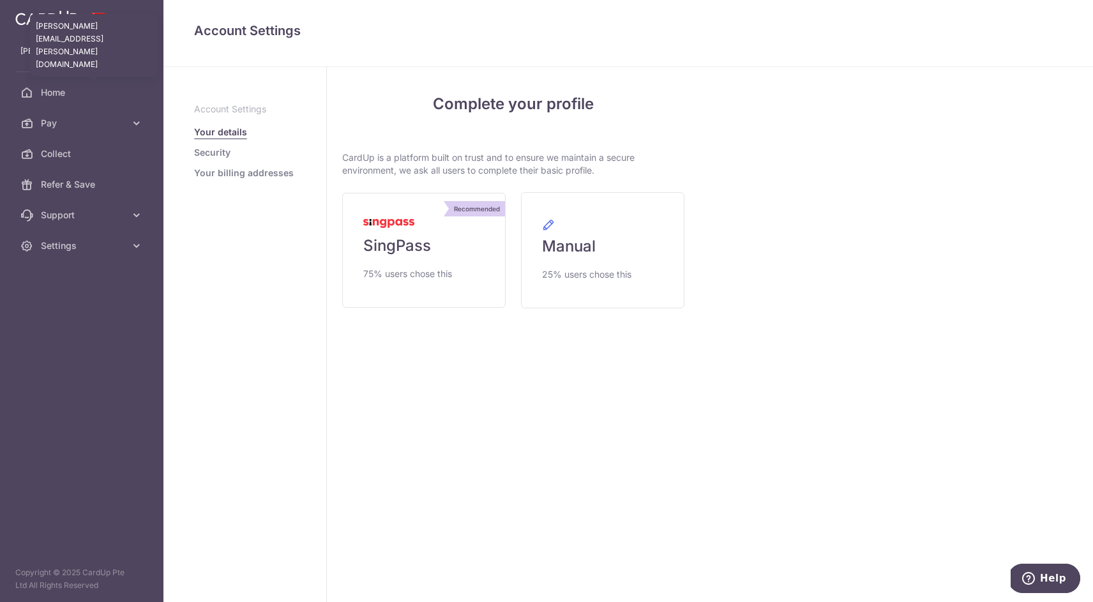
click at [87, 49] on p "[PERSON_NAME][EMAIL_ADDRESS][PERSON_NAME][DOMAIN_NAME]" at bounding box center [81, 51] width 123 height 13
click at [218, 151] on link "Security" at bounding box center [212, 152] width 36 height 13
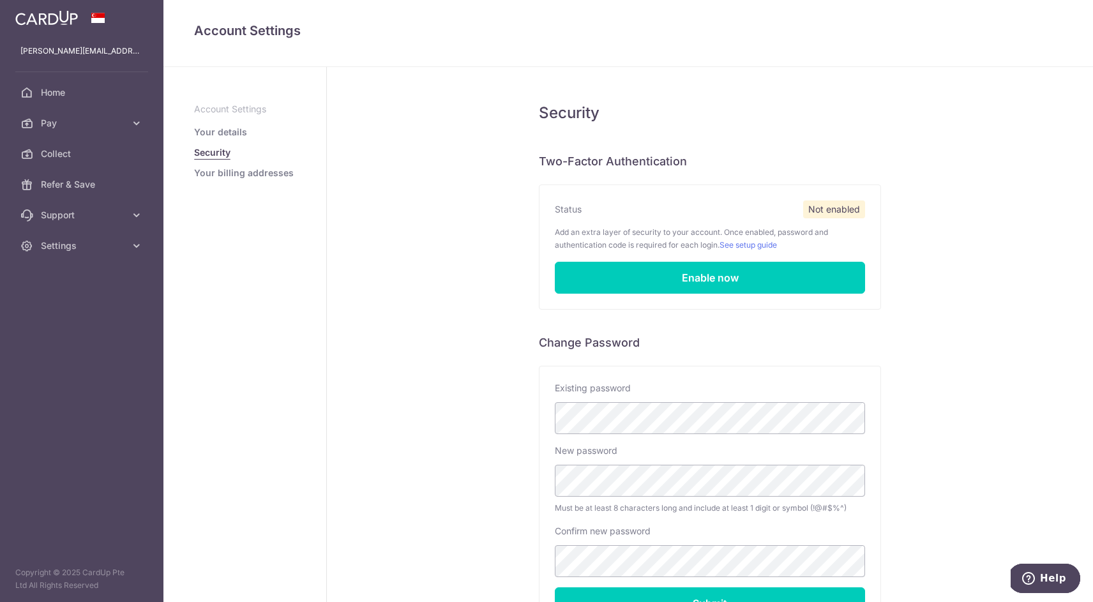
click at [226, 170] on link "Your billing addresses" at bounding box center [244, 173] width 100 height 13
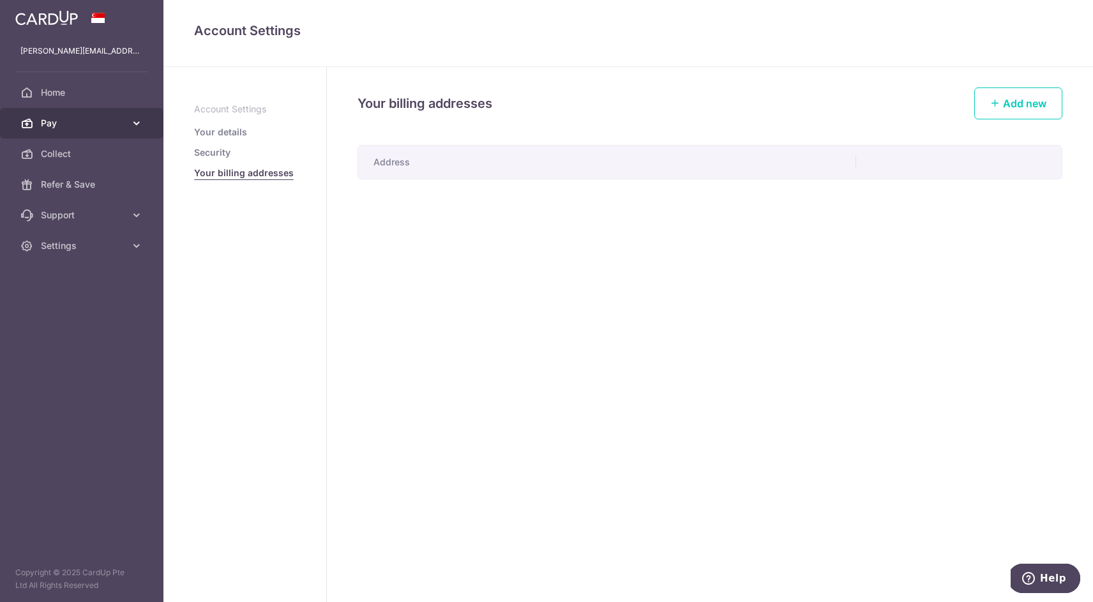
click at [72, 130] on link "Pay" at bounding box center [81, 123] width 163 height 31
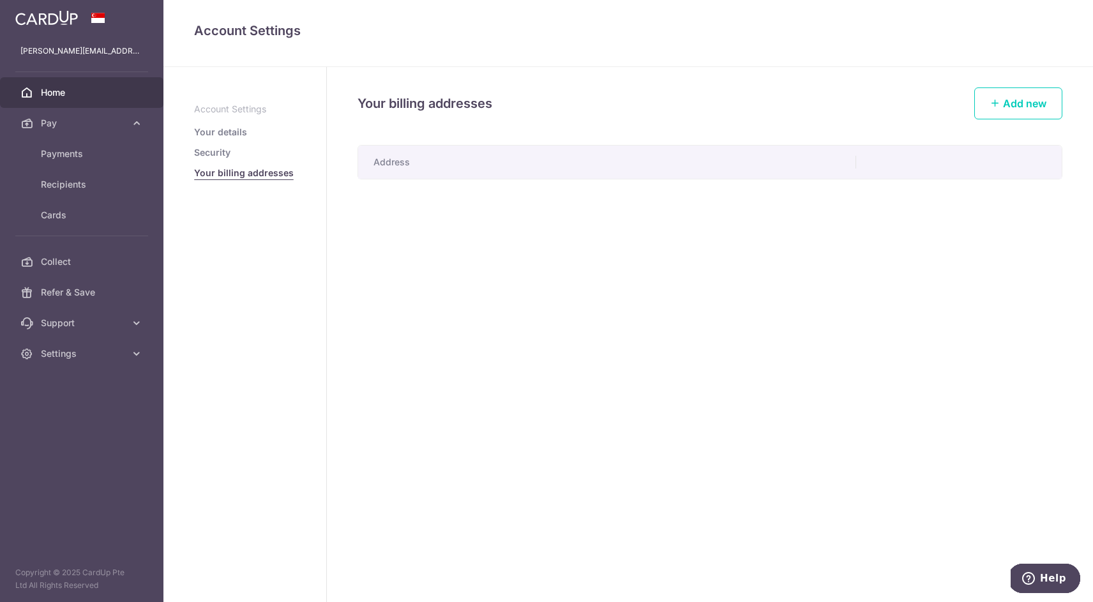
click at [72, 91] on span "Home" at bounding box center [83, 92] width 84 height 13
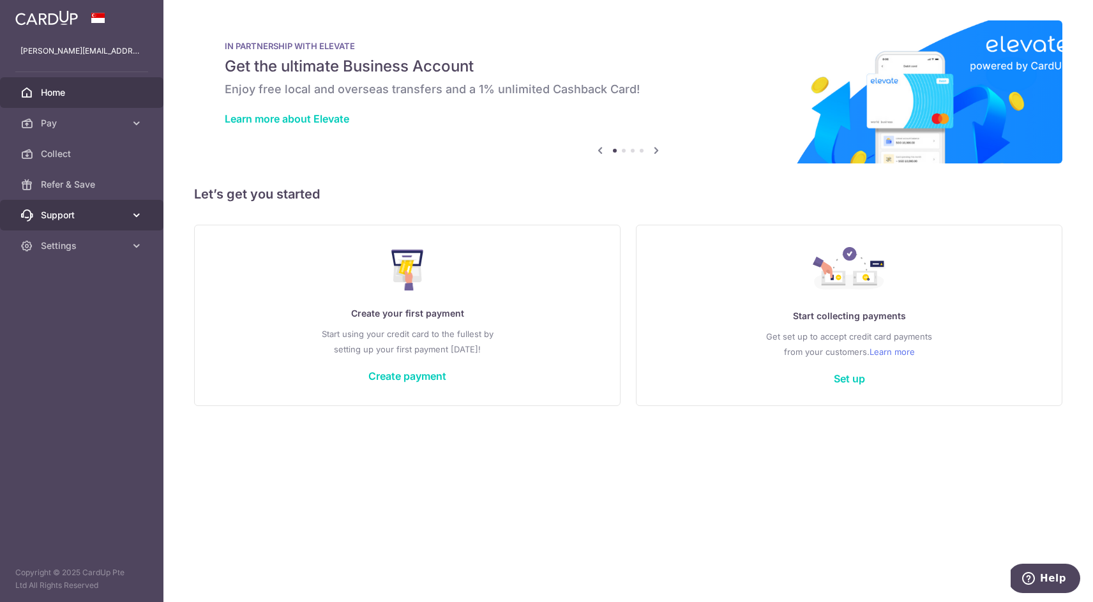
click at [84, 216] on span "Support" at bounding box center [83, 215] width 84 height 13
click at [93, 44] on div "[PERSON_NAME][EMAIL_ADDRESS][PERSON_NAME][DOMAIN_NAME]" at bounding box center [81, 51] width 163 height 31
click at [61, 11] on img at bounding box center [46, 17] width 63 height 15
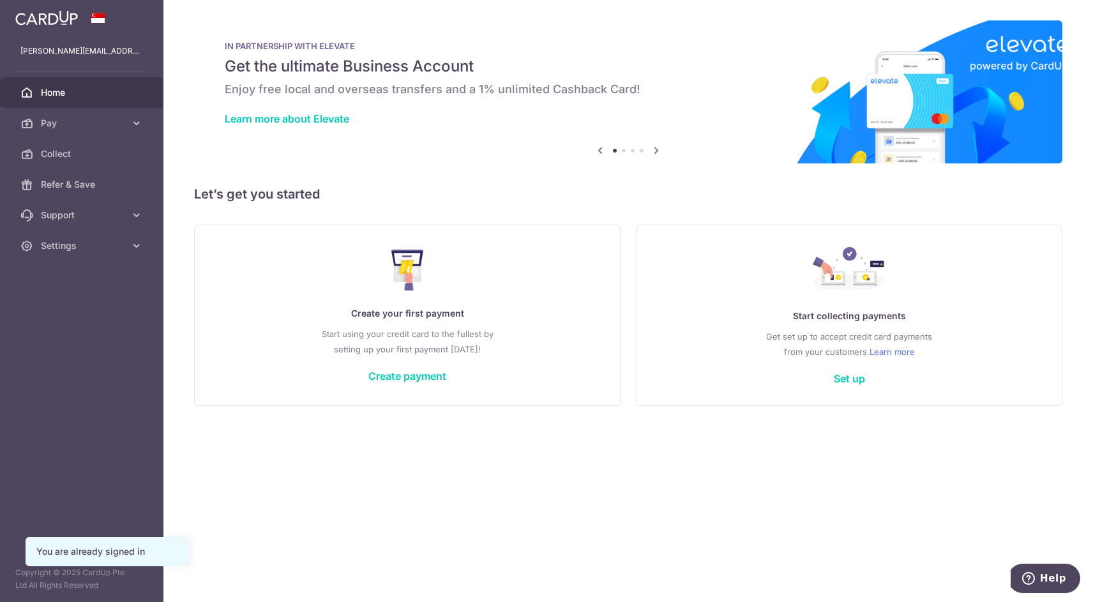
click at [102, 49] on p "[PERSON_NAME][EMAIL_ADDRESS][PERSON_NAME][DOMAIN_NAME]" at bounding box center [81, 51] width 123 height 13
click at [107, 34] on div at bounding box center [81, 18] width 163 height 36
click at [102, 15] on span at bounding box center [98, 18] width 15 height 10
click at [40, 18] on img at bounding box center [46, 17] width 63 height 15
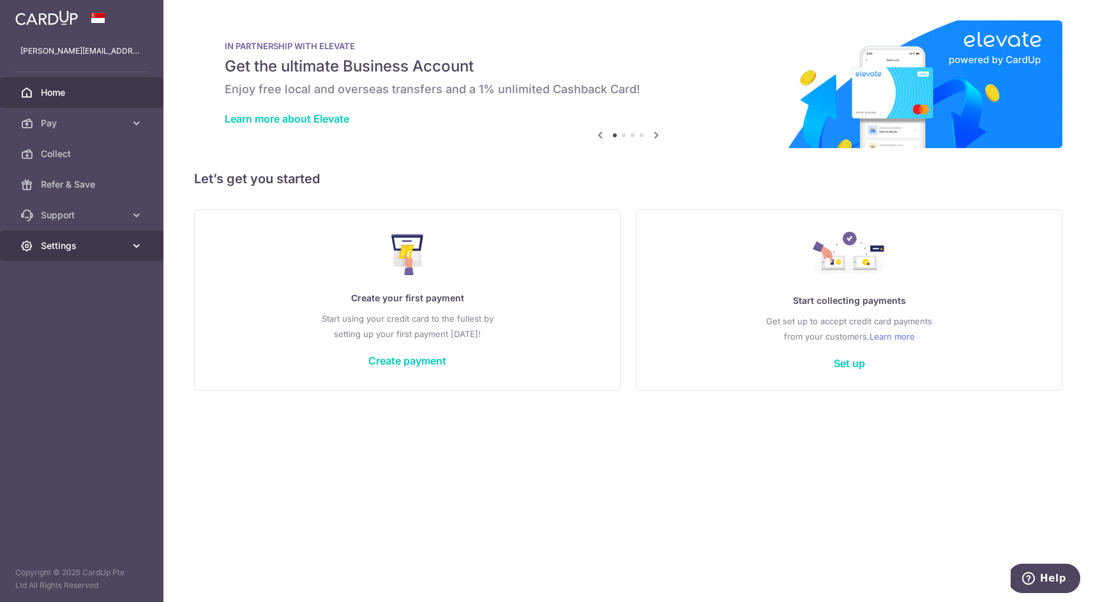
click at [133, 244] on icon at bounding box center [136, 245] width 13 height 13
click at [45, 311] on span "Logout" at bounding box center [83, 307] width 84 height 13
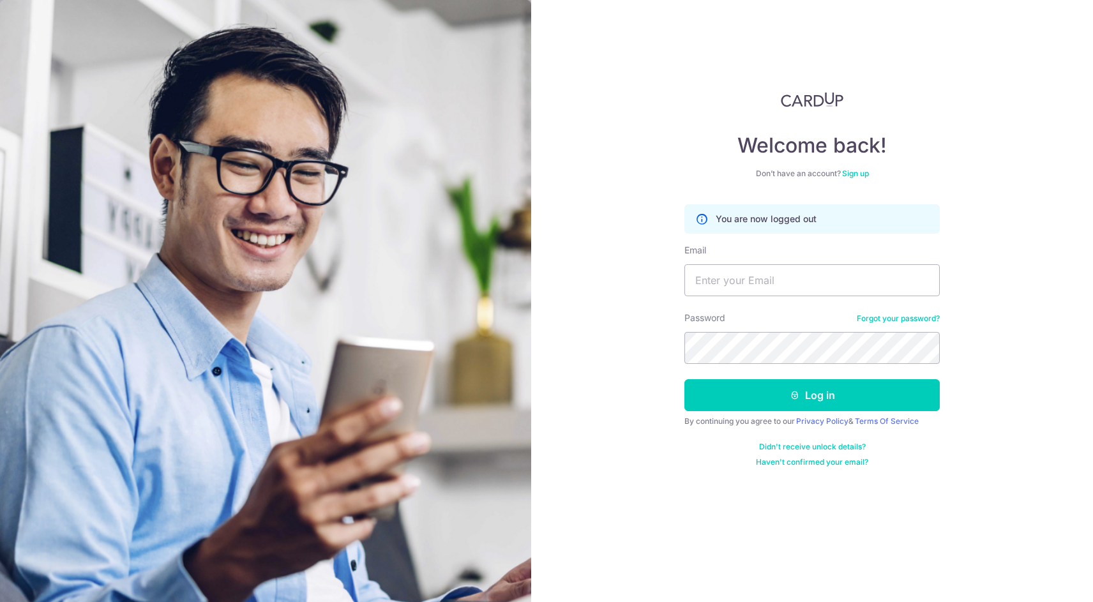
click at [866, 173] on link "Sign up" at bounding box center [855, 174] width 27 height 10
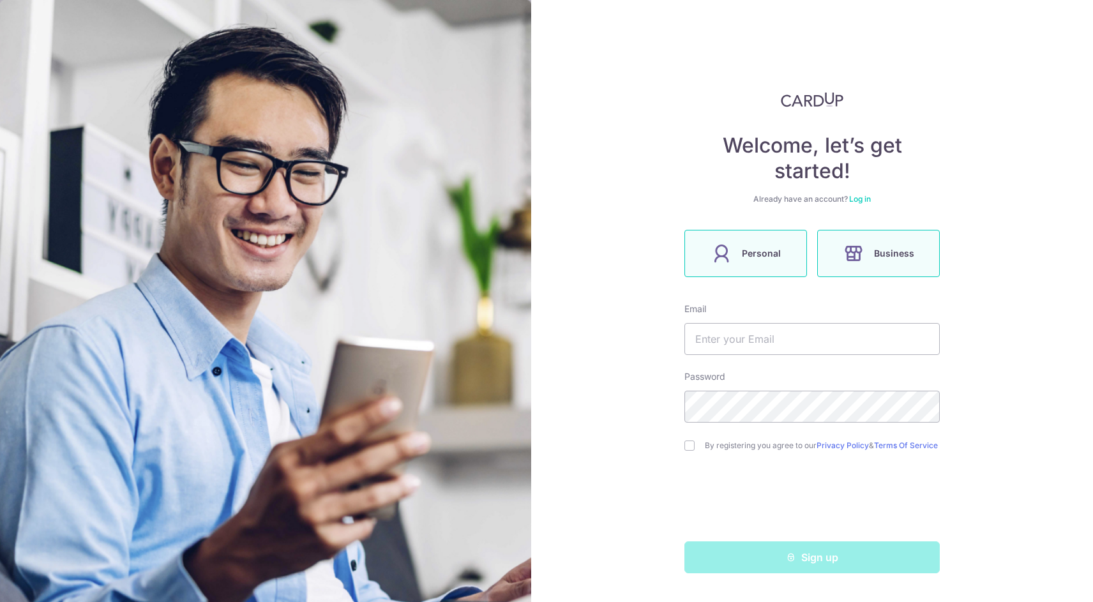
click at [758, 252] on span "Personal" at bounding box center [761, 253] width 39 height 15
click at [745, 333] on input "text" at bounding box center [812, 339] width 255 height 32
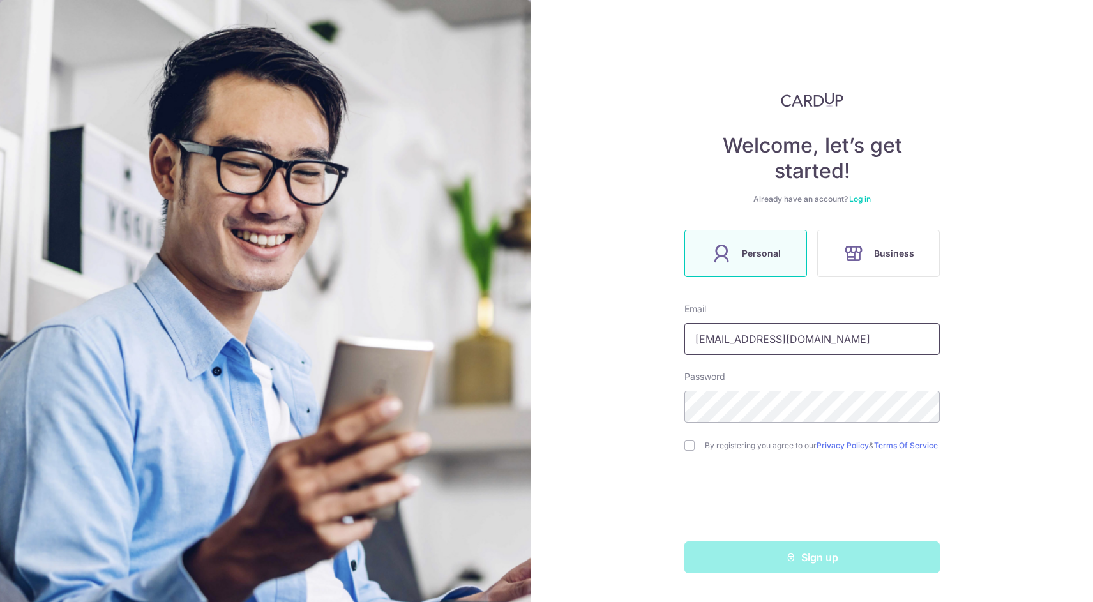
type input "[EMAIL_ADDRESS][DOMAIN_NAME]"
click at [653, 409] on div "Welcome, let’s get started! Already have an account? Log in Personal Business E…" at bounding box center [812, 301] width 562 height 602
click at [687, 451] on input "checkbox" at bounding box center [690, 446] width 10 height 10
checkbox input "true"
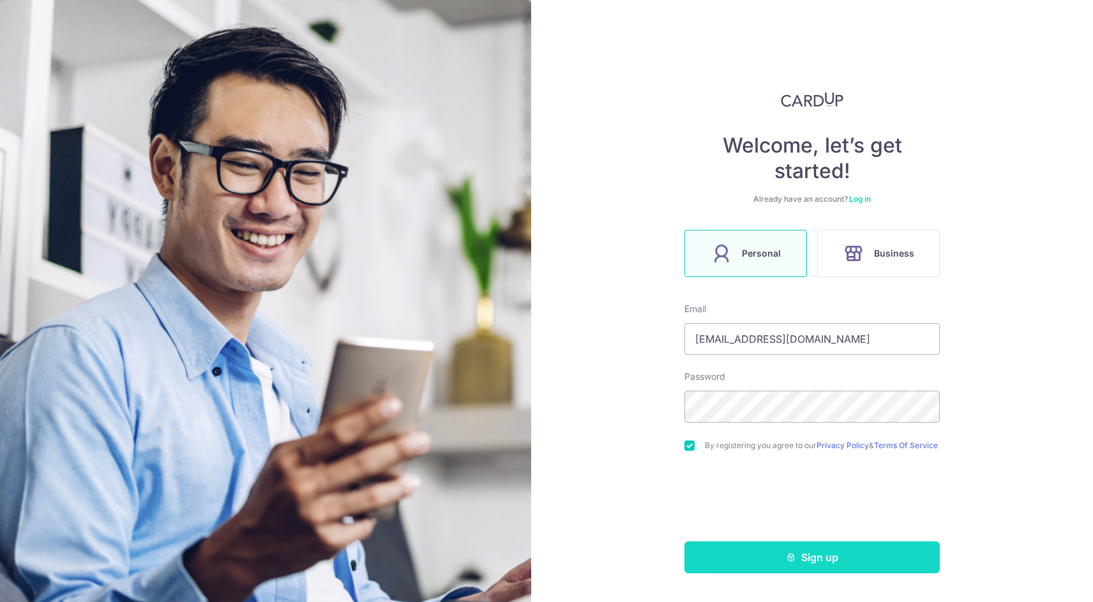
click at [754, 565] on button "Sign up" at bounding box center [812, 558] width 255 height 32
